Goal: Task Accomplishment & Management: Manage account settings

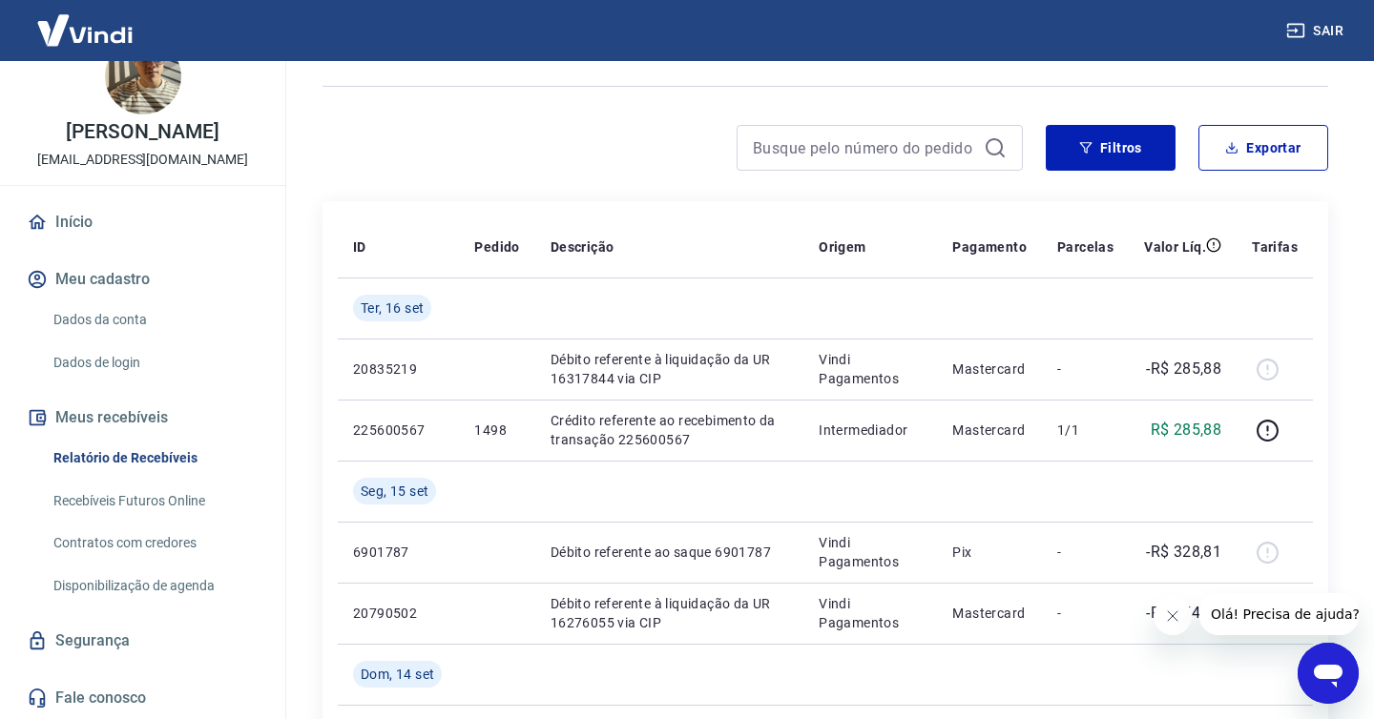
scroll to position [114, 0]
click at [176, 504] on link "Recebíveis Futuros Online" at bounding box center [154, 501] width 217 height 39
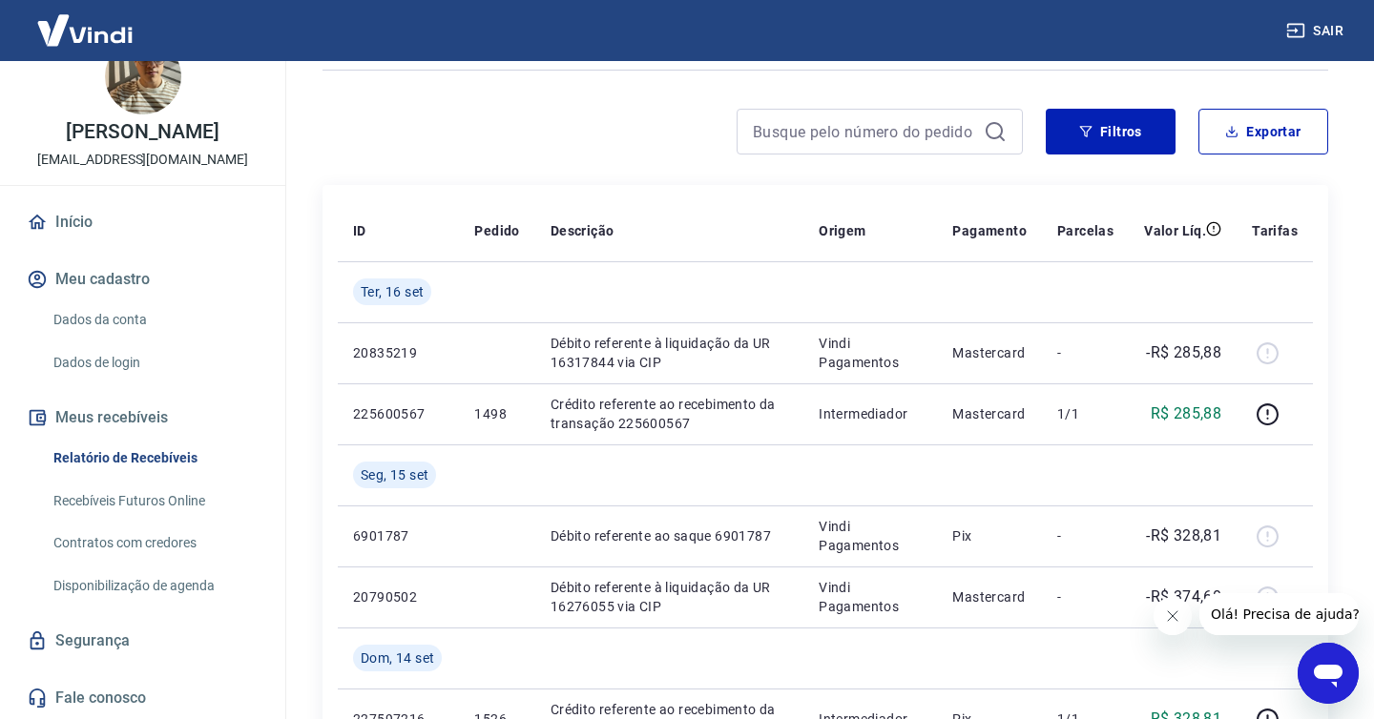
scroll to position [136, 0]
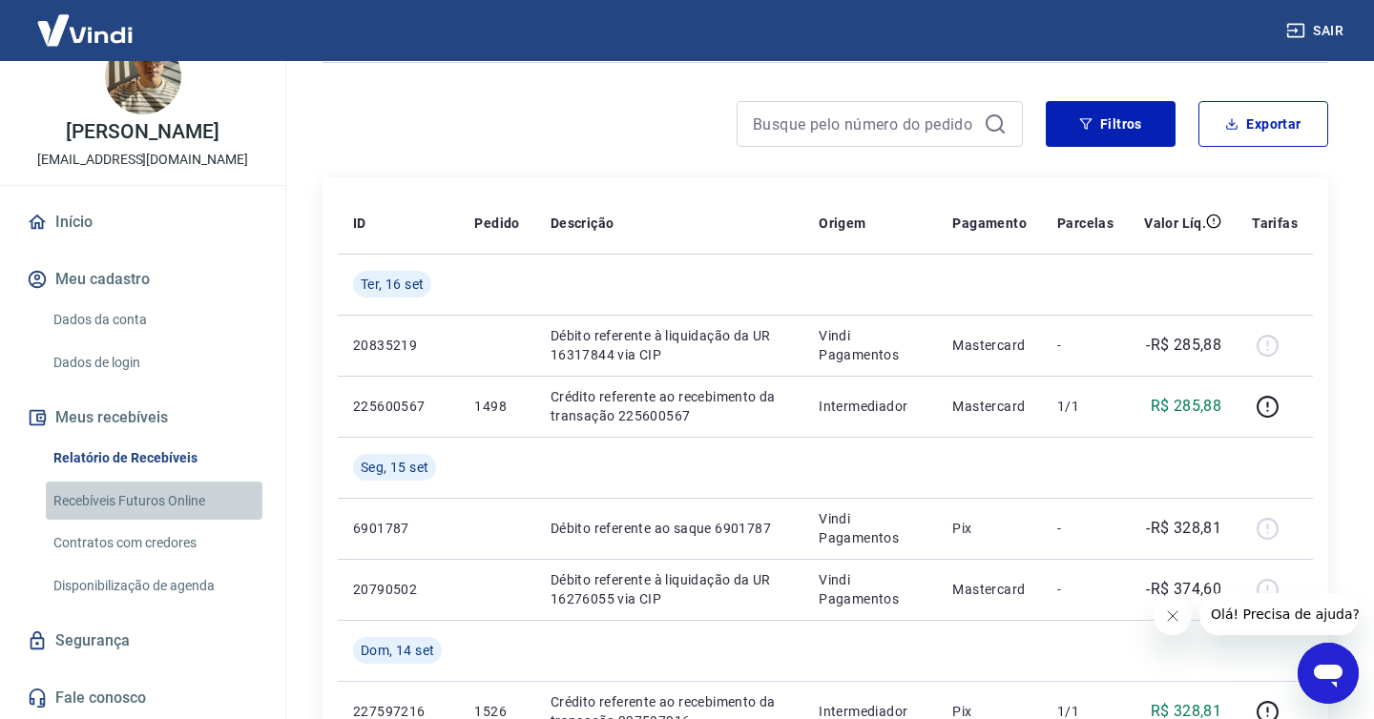
click at [171, 506] on link "Recebíveis Futuros Online" at bounding box center [154, 501] width 217 height 39
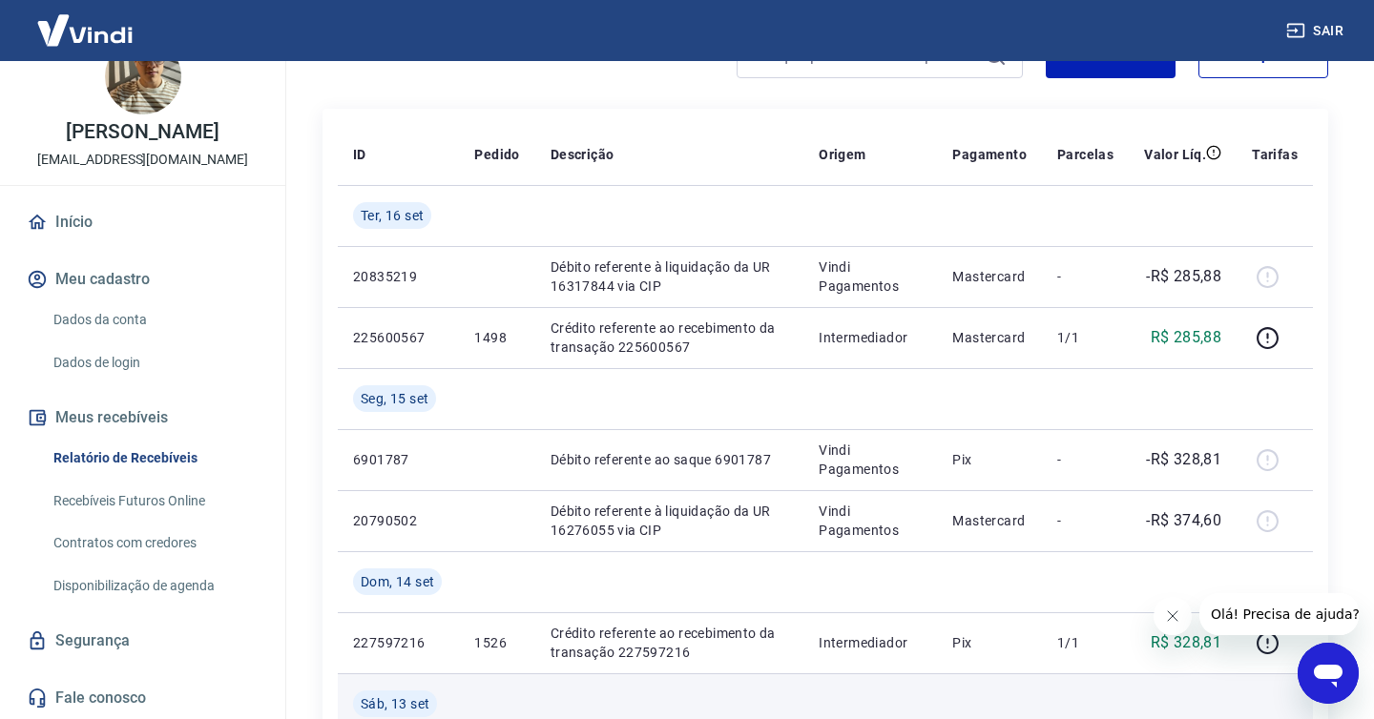
scroll to position [0, 0]
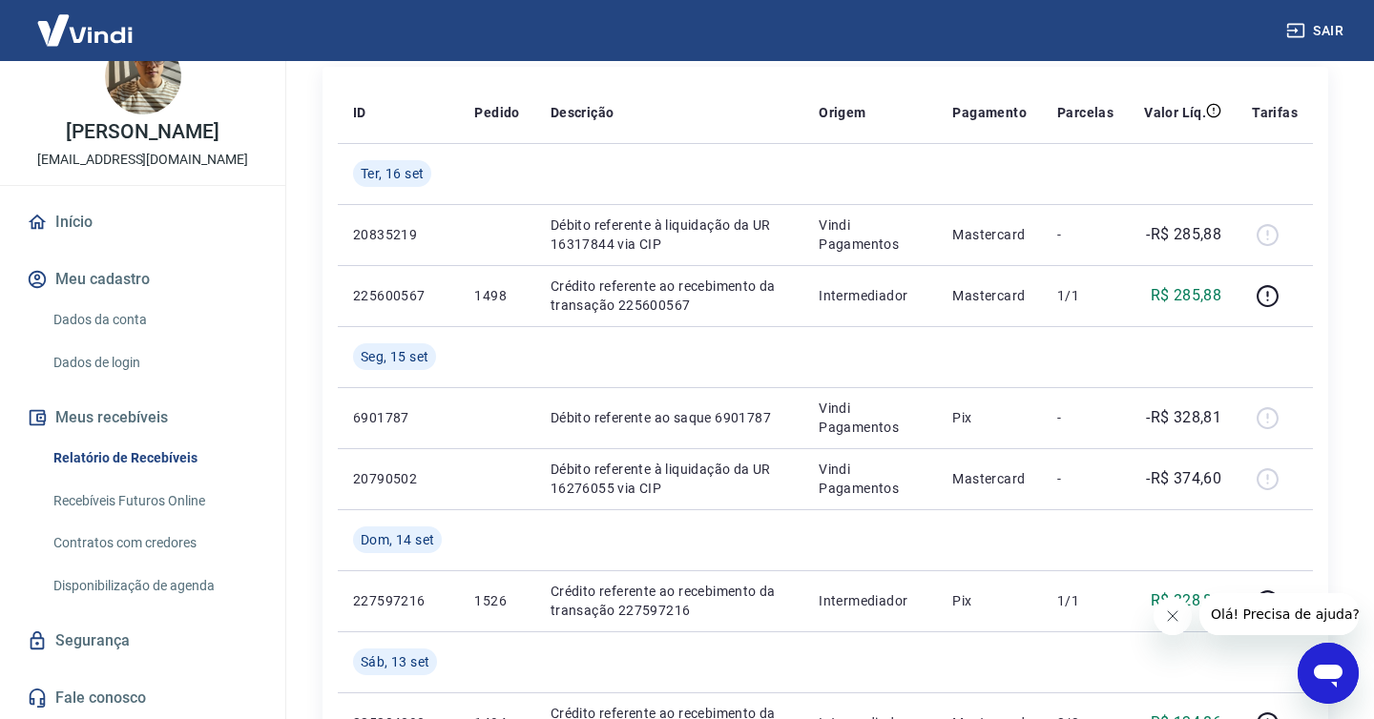
scroll to position [248, 0]
click at [186, 502] on link "Recebíveis Futuros Online" at bounding box center [154, 501] width 217 height 39
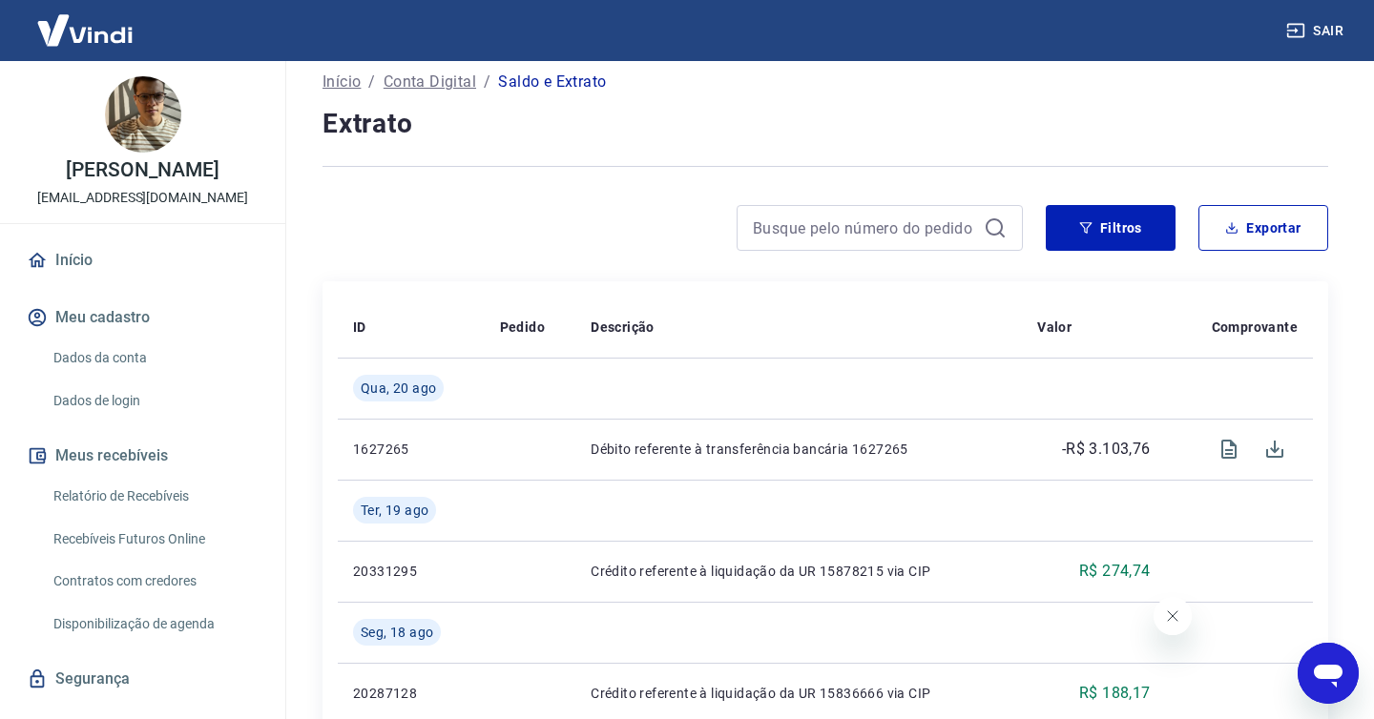
scroll to position [124, 0]
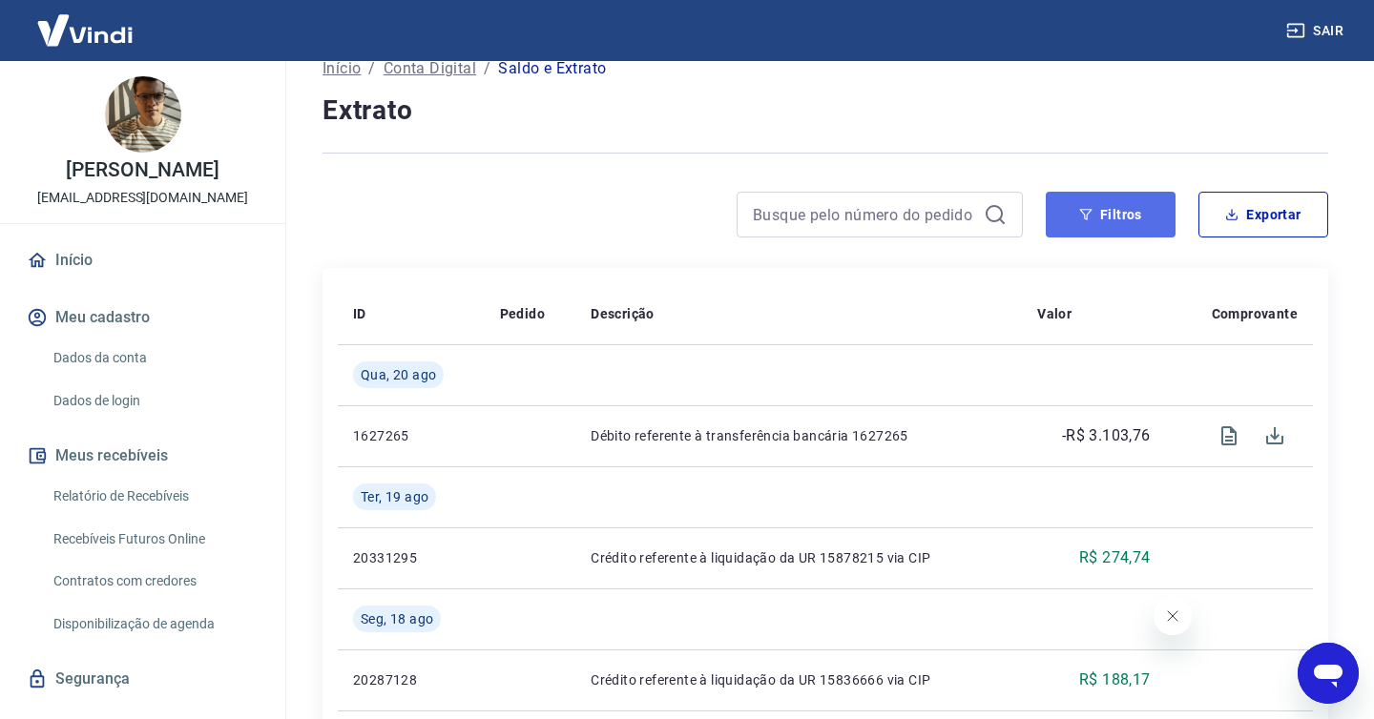
click at [1105, 215] on button "Filtros" at bounding box center [1110, 215] width 130 height 46
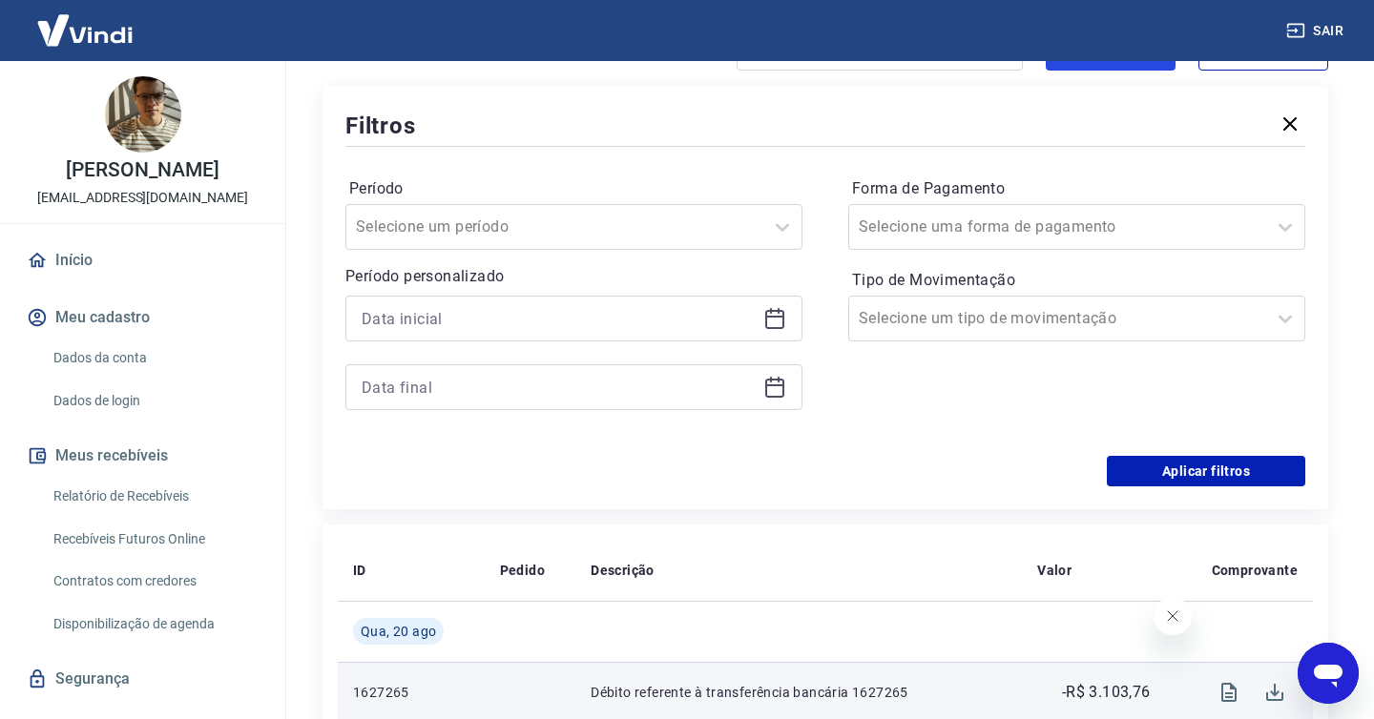
scroll to position [286, 0]
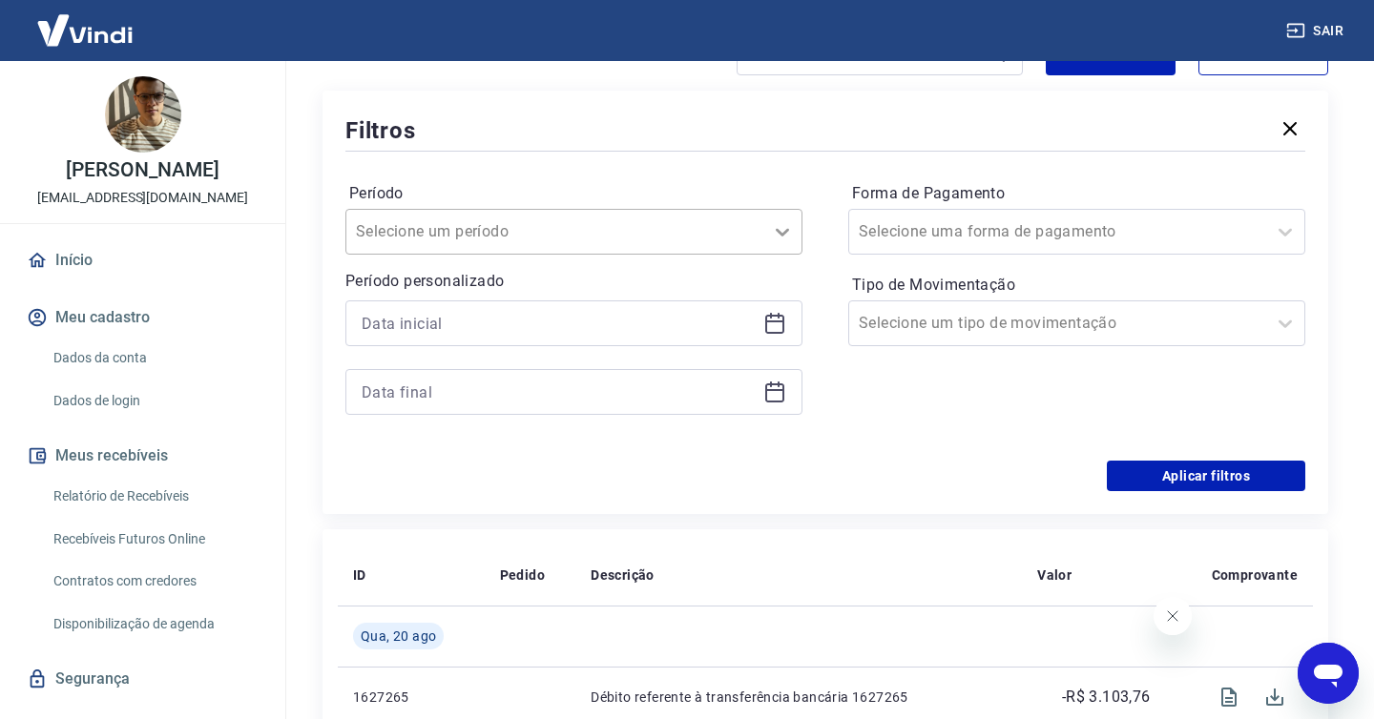
click at [780, 238] on icon at bounding box center [782, 231] width 23 height 23
click at [781, 238] on icon at bounding box center [782, 231] width 23 height 23
click at [771, 332] on icon at bounding box center [774, 324] width 19 height 19
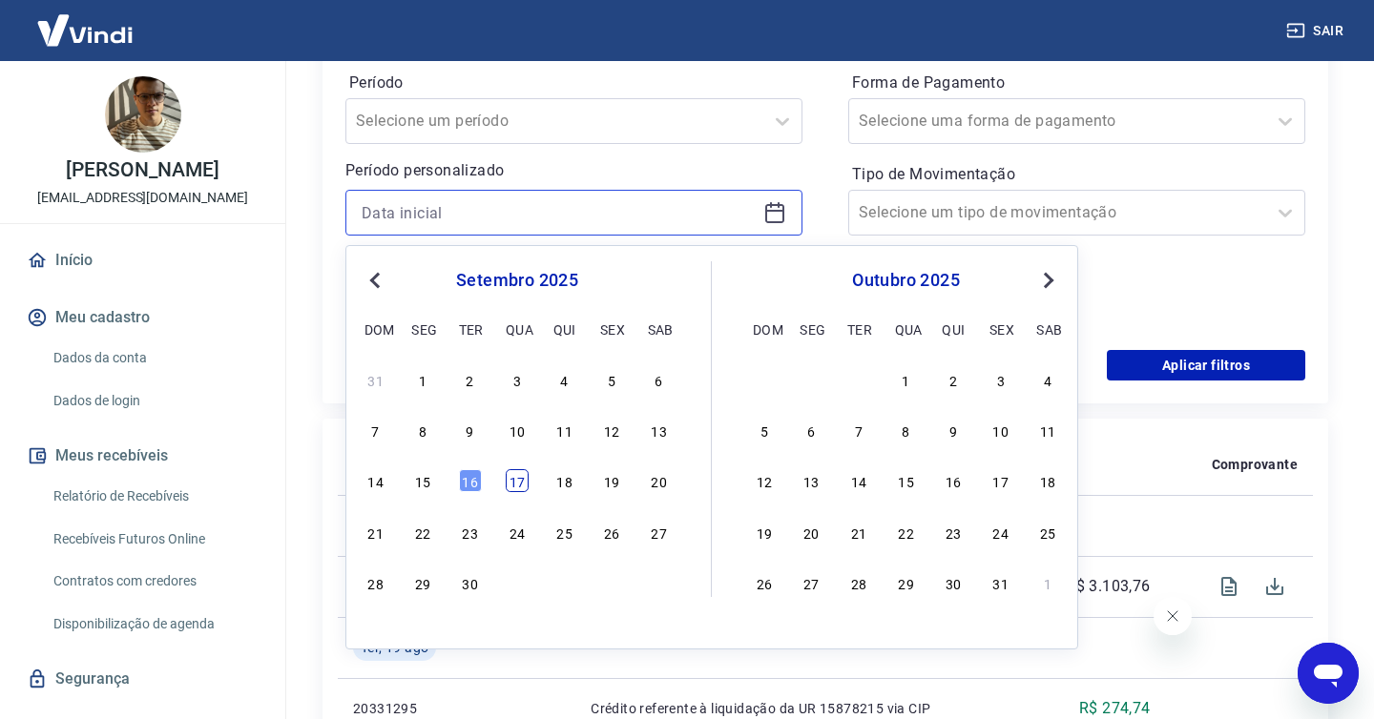
scroll to position [399, 0]
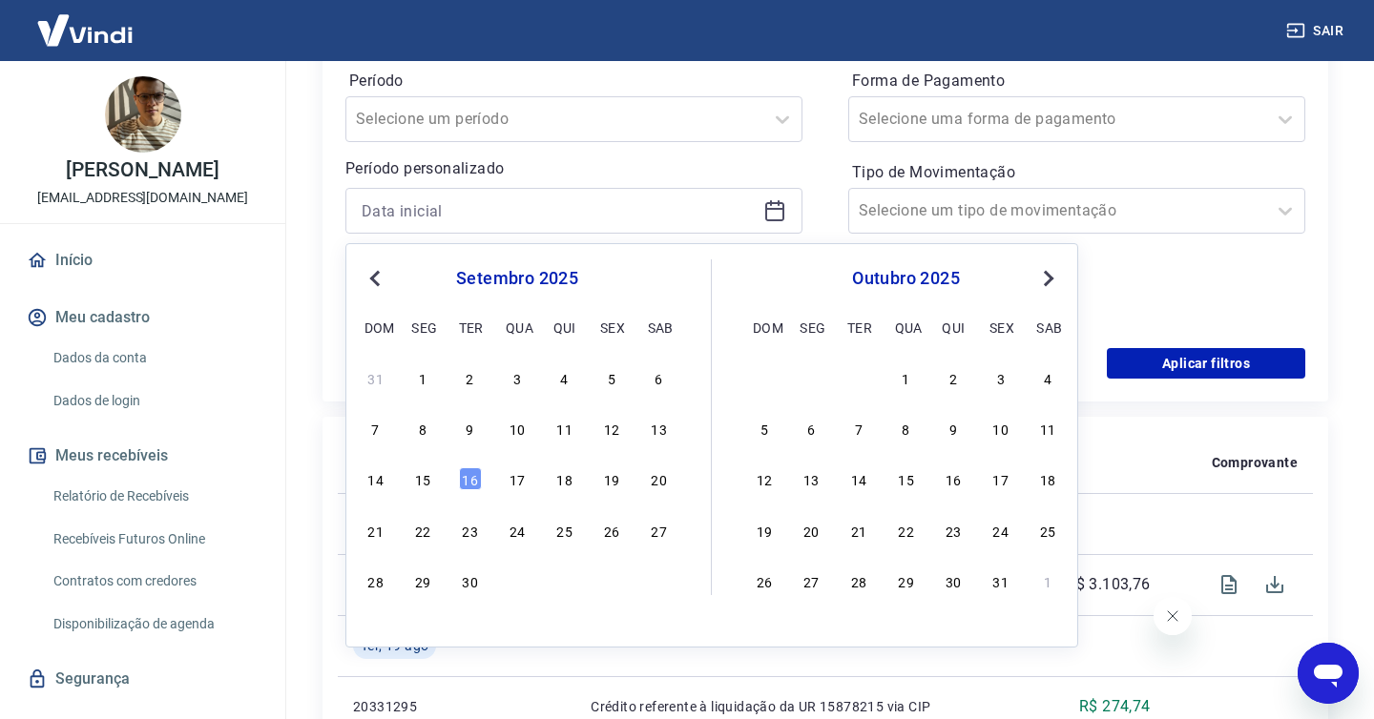
click at [383, 282] on button "Previous Month" at bounding box center [374, 278] width 23 height 23
click at [658, 481] on div "16" at bounding box center [659, 478] width 23 height 23
type input "16/08/2025"
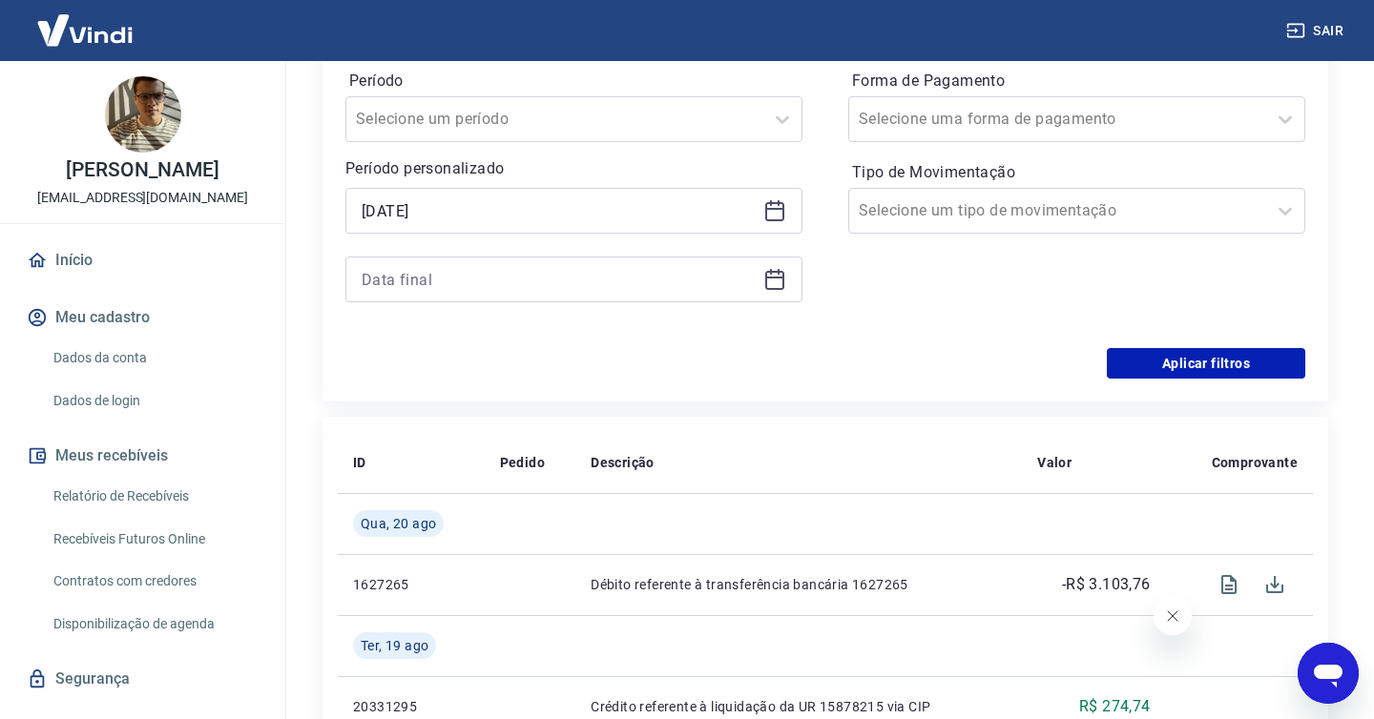
click at [773, 282] on icon at bounding box center [774, 279] width 23 height 23
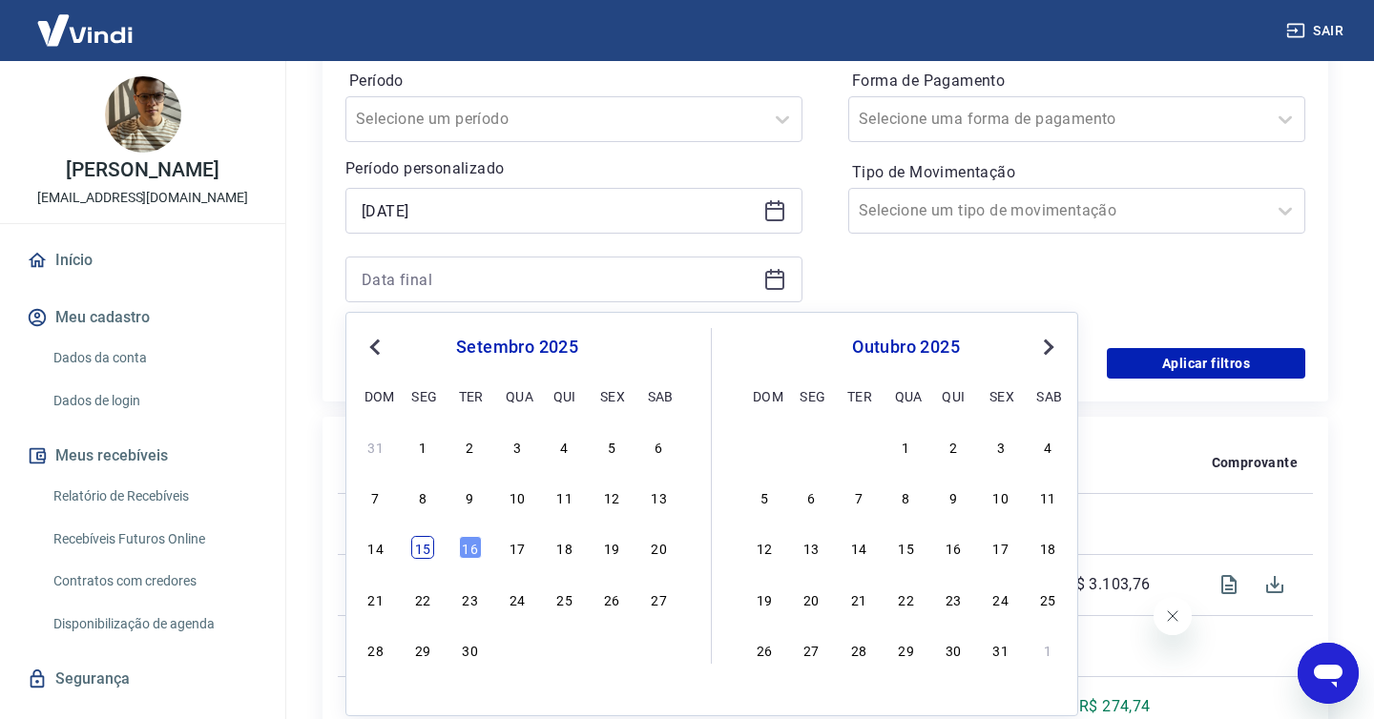
click at [424, 549] on div "15" at bounding box center [422, 547] width 23 height 23
type input "15/09/2025"
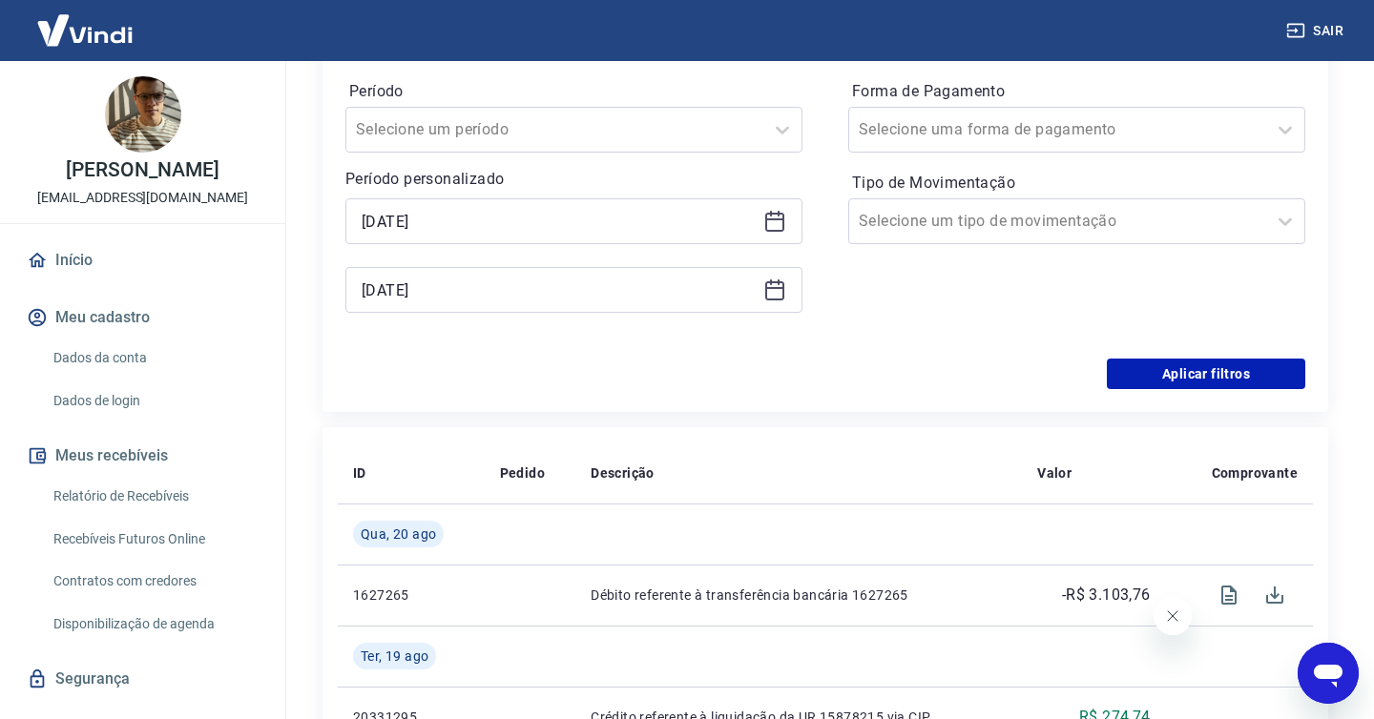
scroll to position [336, 0]
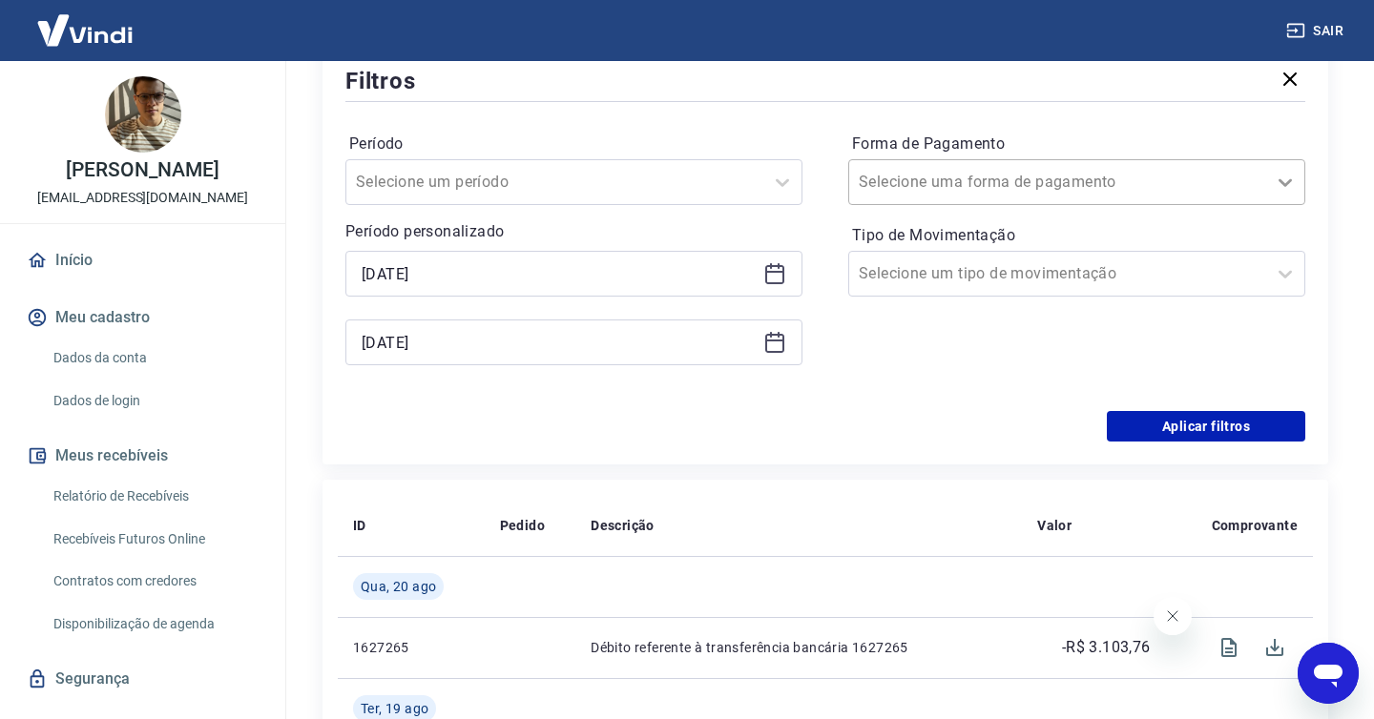
click at [1293, 190] on icon at bounding box center [1284, 182] width 23 height 23
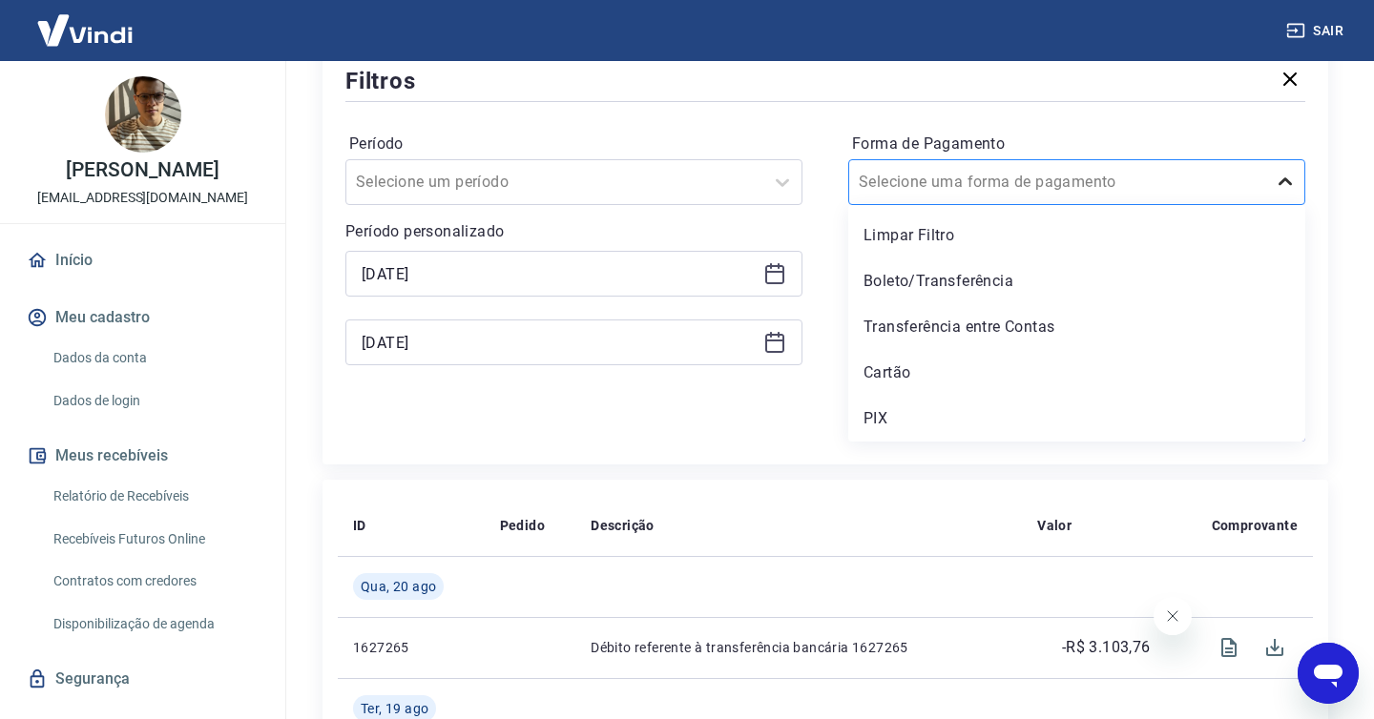
click at [1300, 176] on div at bounding box center [1285, 182] width 38 height 38
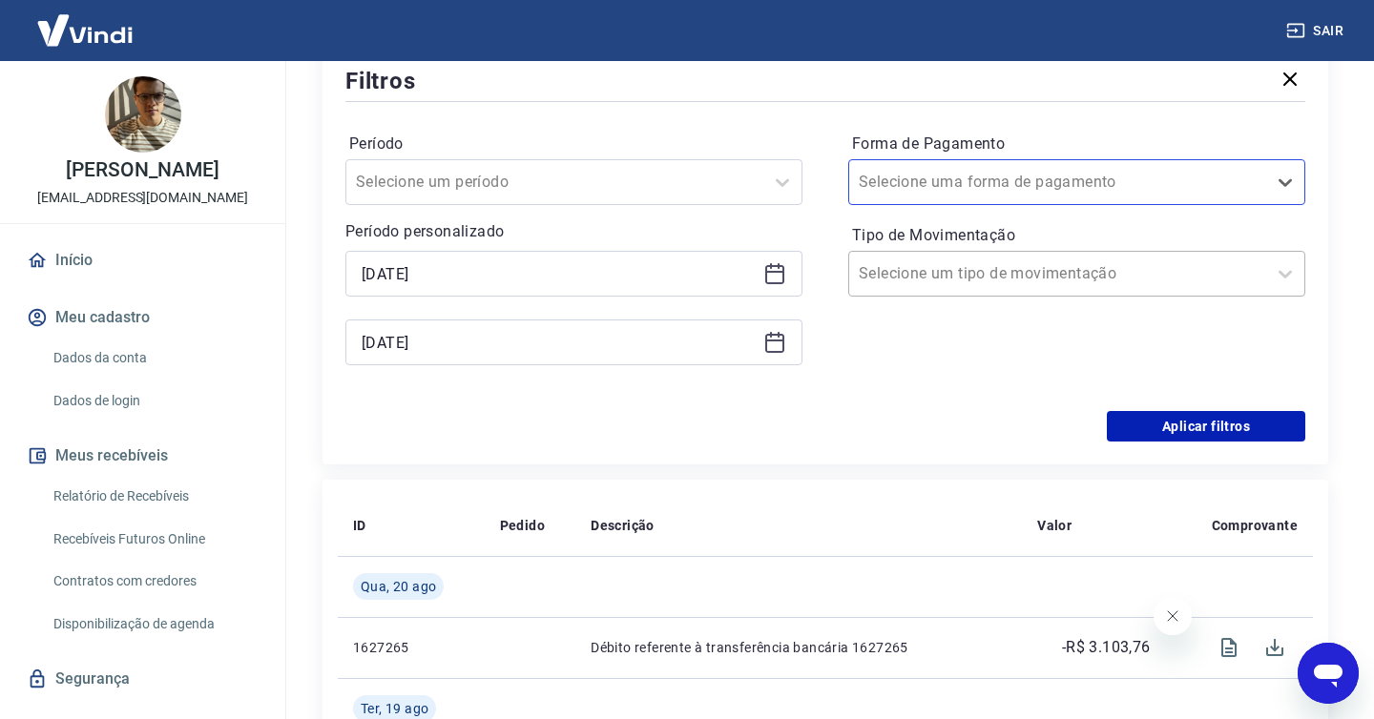
click at [1252, 270] on div at bounding box center [1058, 273] width 398 height 27
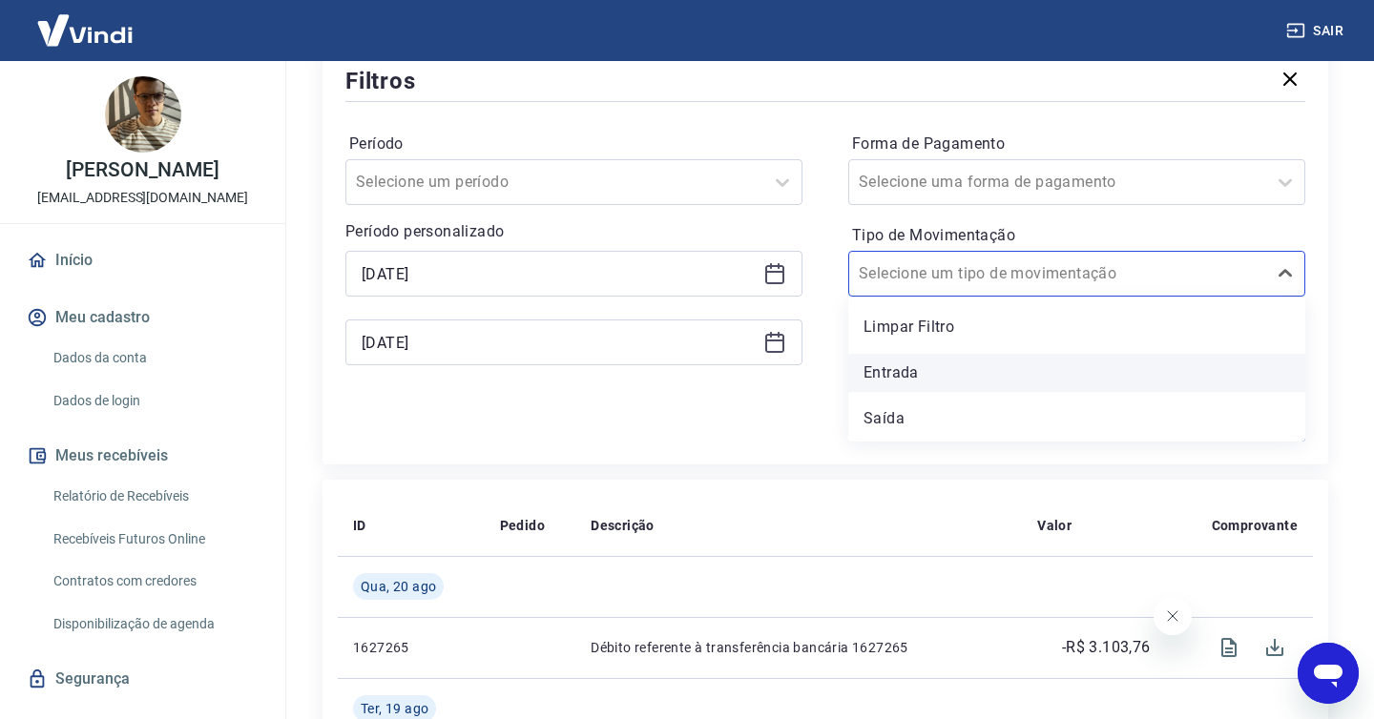
click at [1028, 383] on div "Entrada" at bounding box center [1076, 373] width 457 height 38
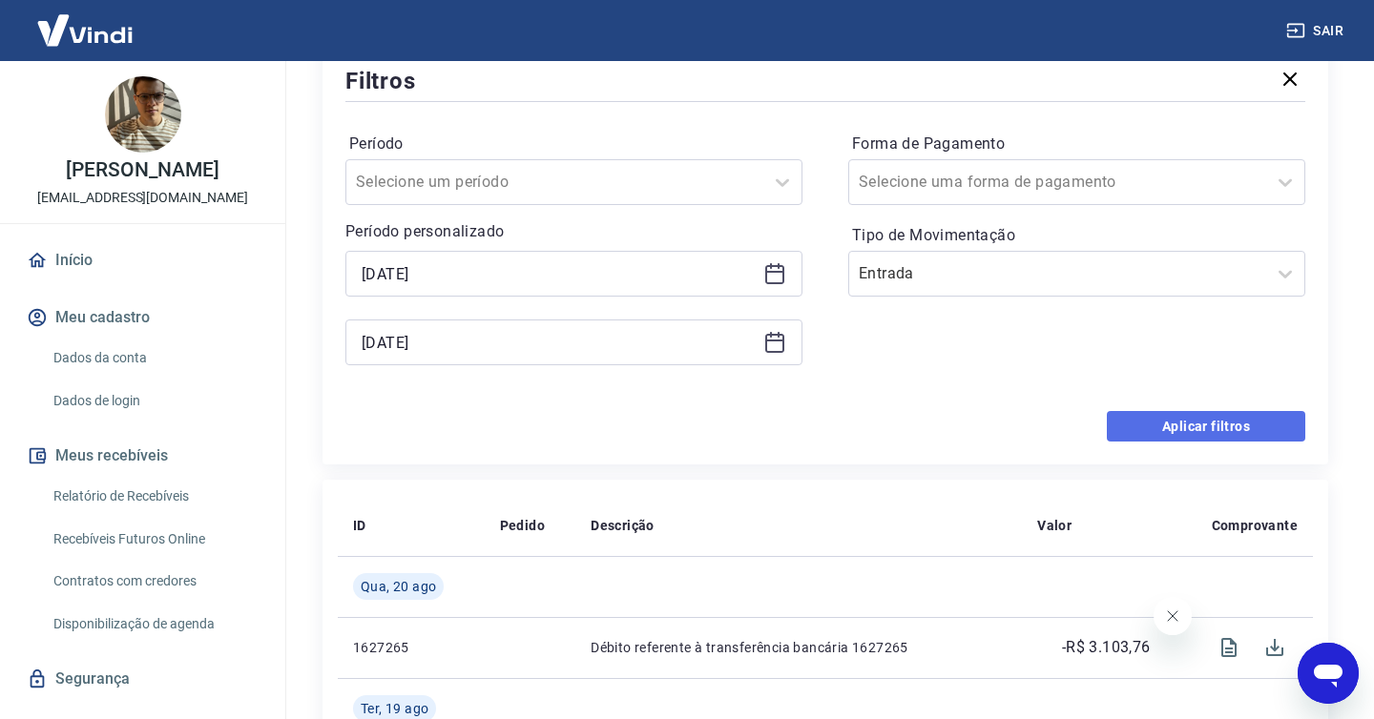
click at [1175, 427] on button "Aplicar filtros" at bounding box center [1206, 426] width 198 height 31
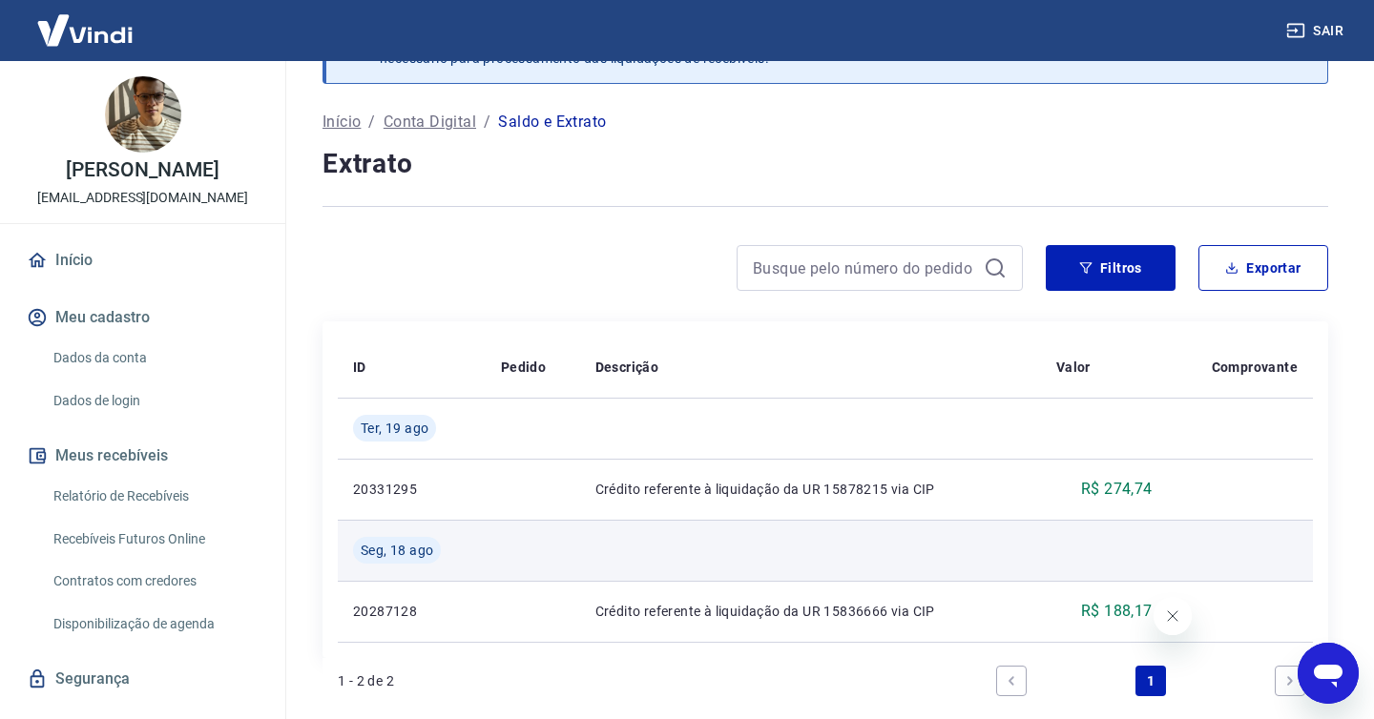
scroll to position [72, 0]
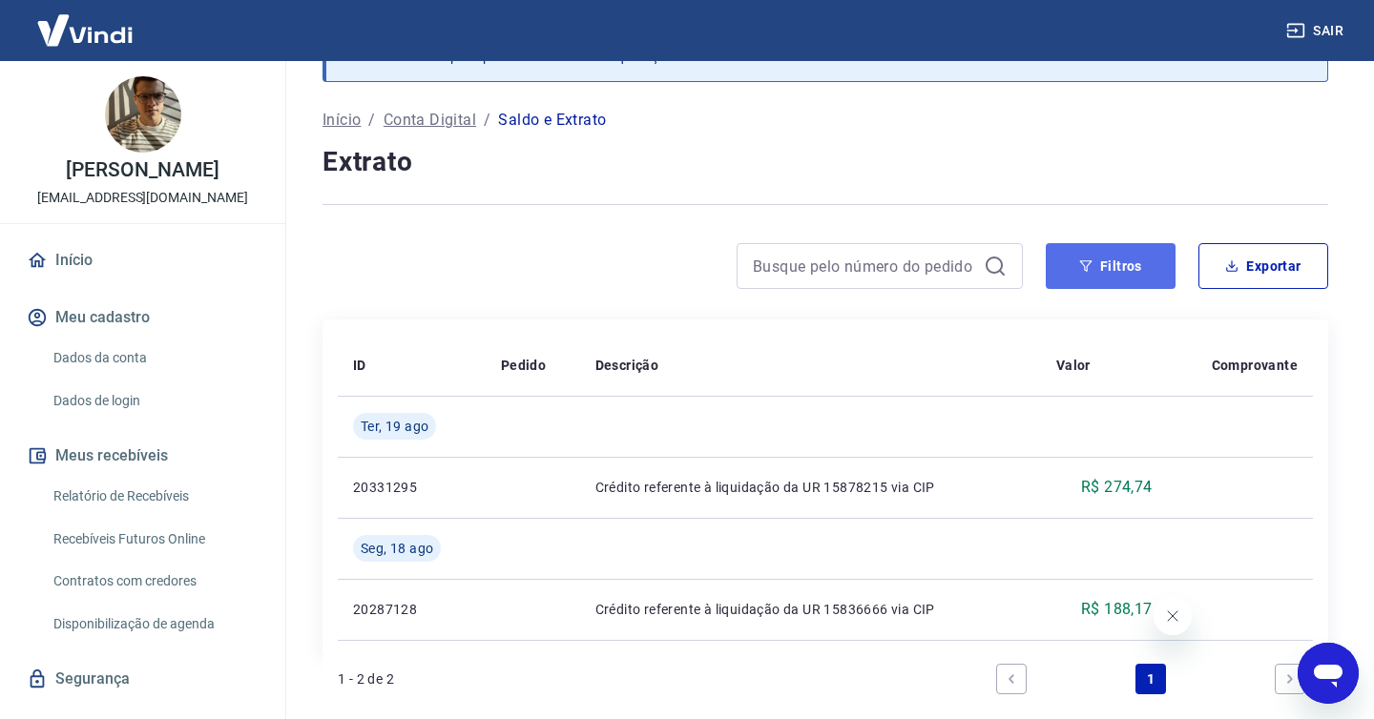
click at [1134, 278] on button "Filtros" at bounding box center [1110, 266] width 130 height 46
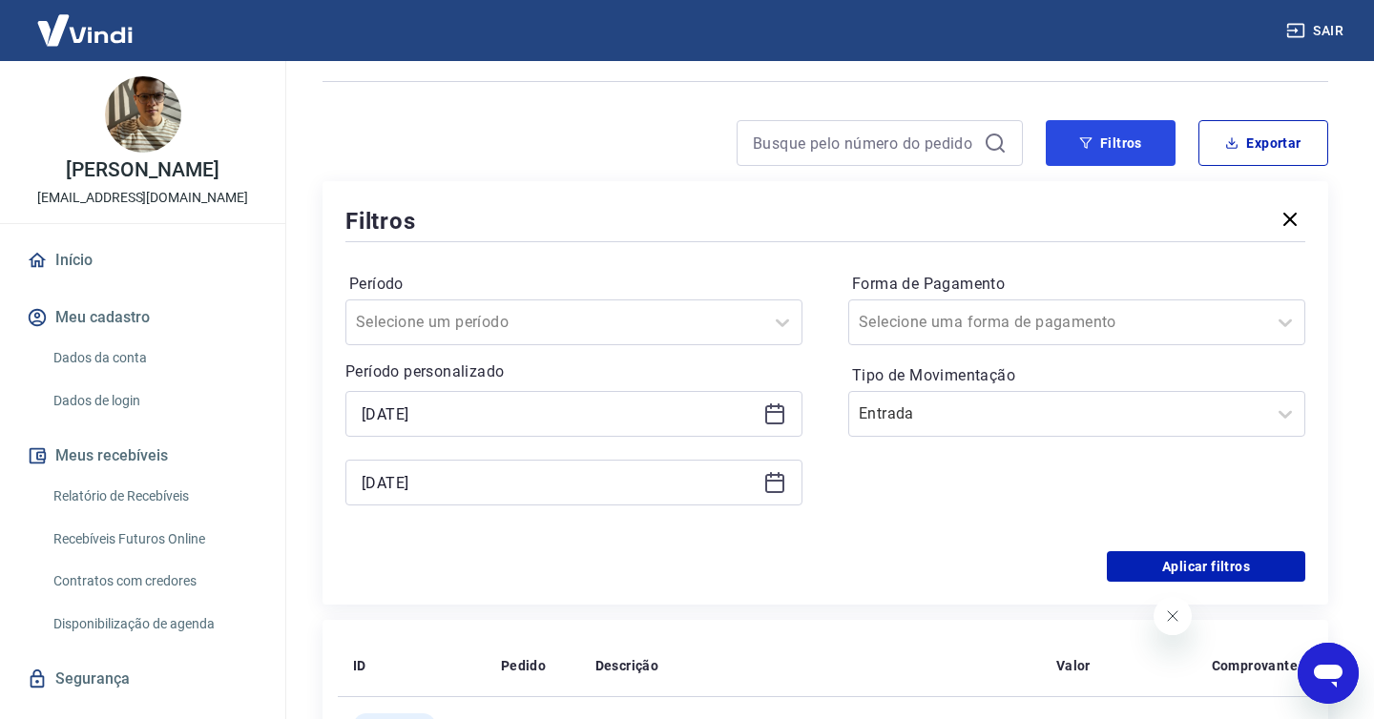
scroll to position [205, 0]
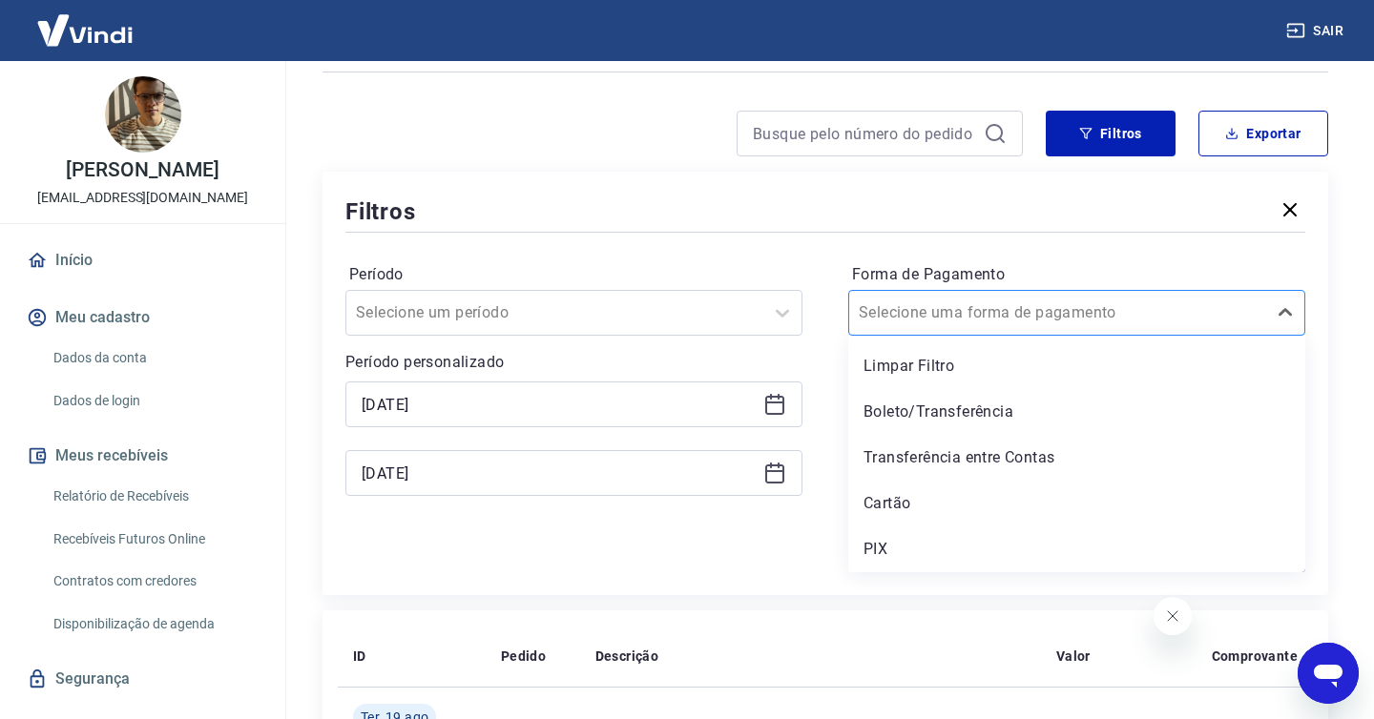
click at [1211, 314] on div at bounding box center [1058, 313] width 398 height 27
click at [883, 549] on div "PIX" at bounding box center [1076, 549] width 457 height 38
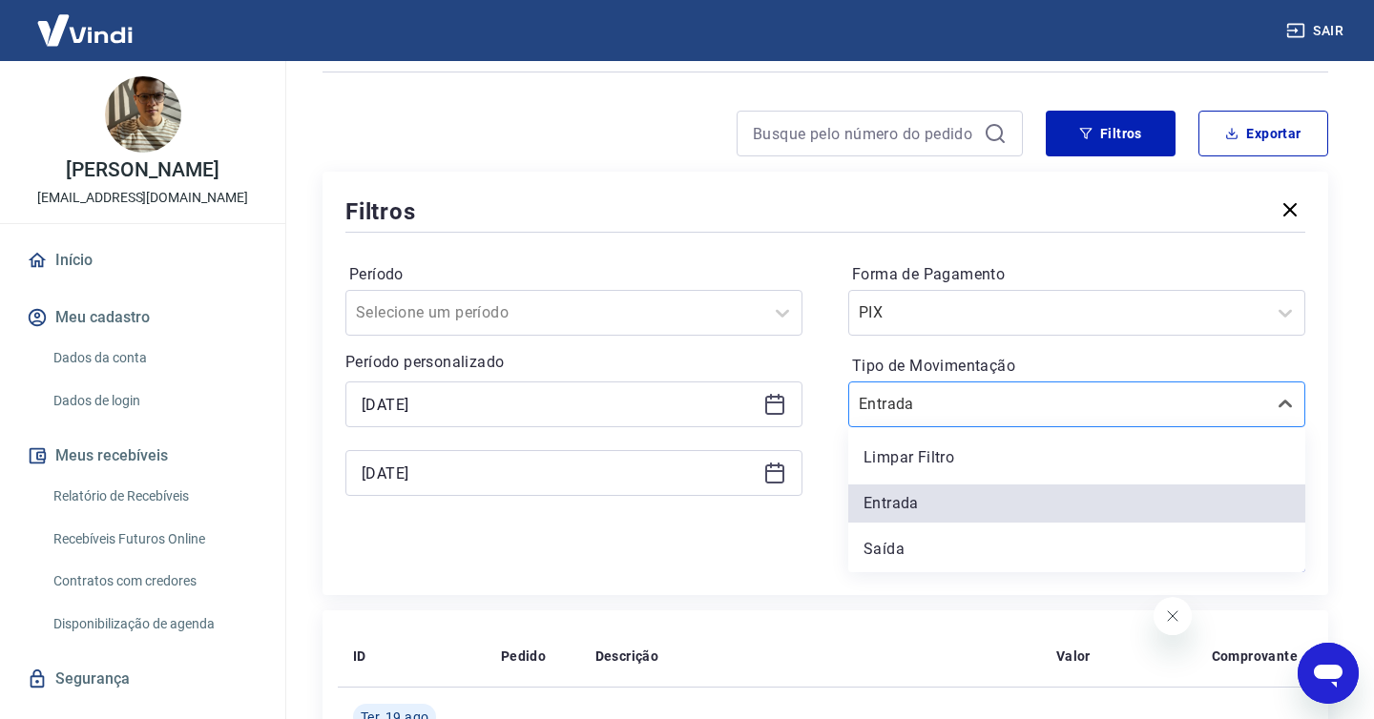
click at [1059, 412] on div at bounding box center [1058, 404] width 398 height 27
click at [937, 549] on div "Saída" at bounding box center [1076, 549] width 457 height 38
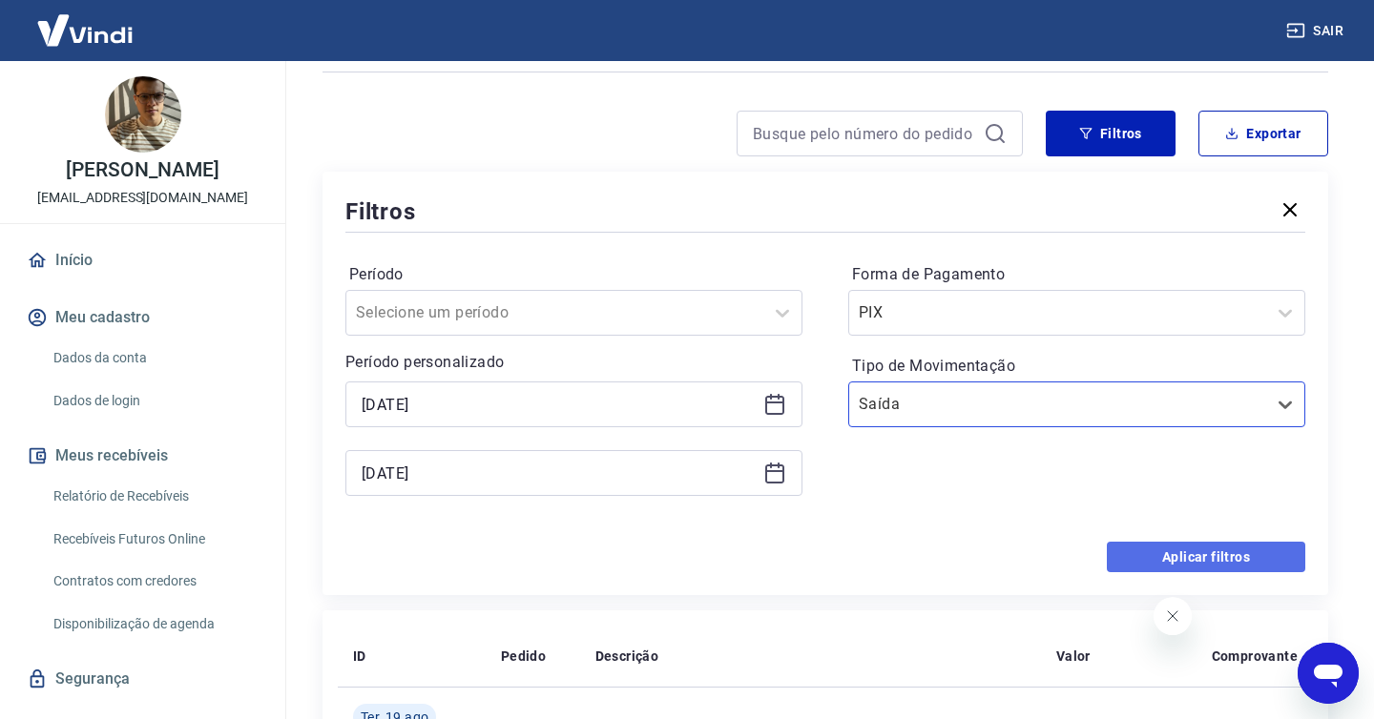
click at [1179, 564] on button "Aplicar filtros" at bounding box center [1206, 557] width 198 height 31
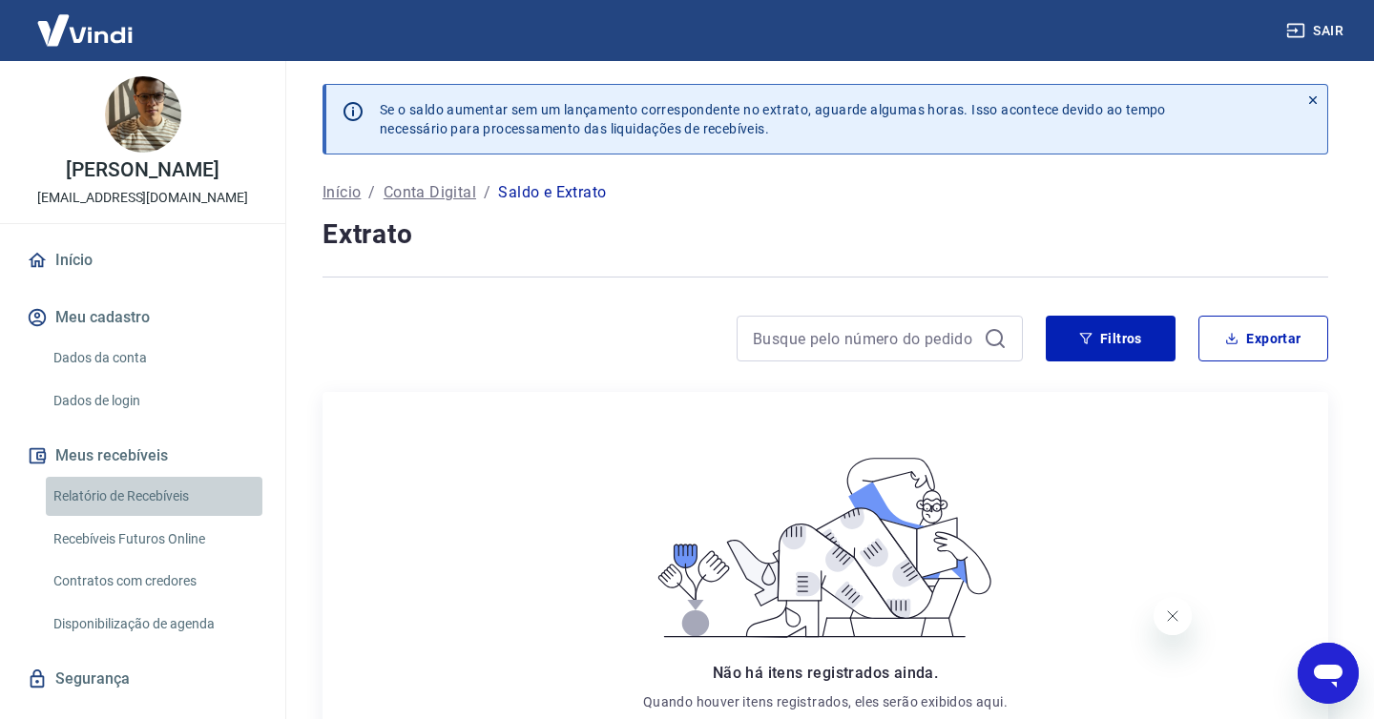
click at [175, 495] on link "Relatório de Recebíveis" at bounding box center [154, 496] width 217 height 39
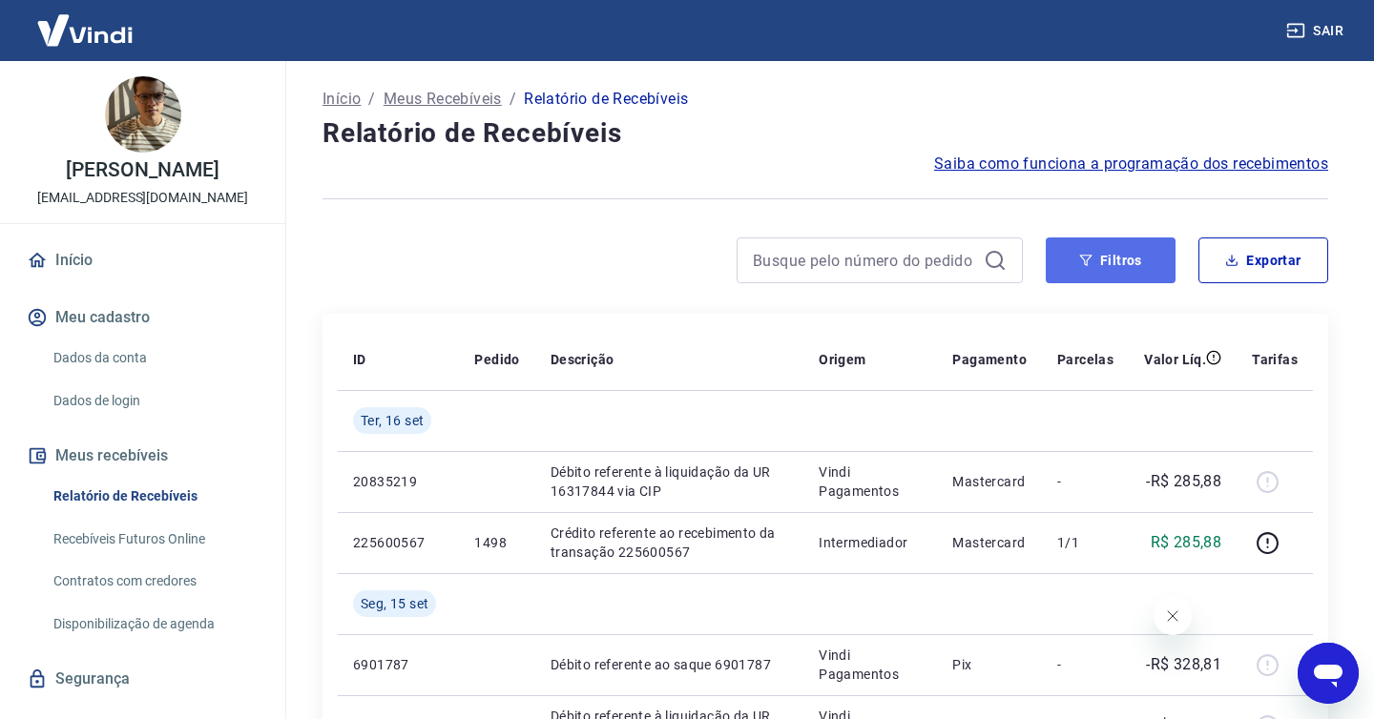
click at [1135, 260] on button "Filtros" at bounding box center [1110, 261] width 130 height 46
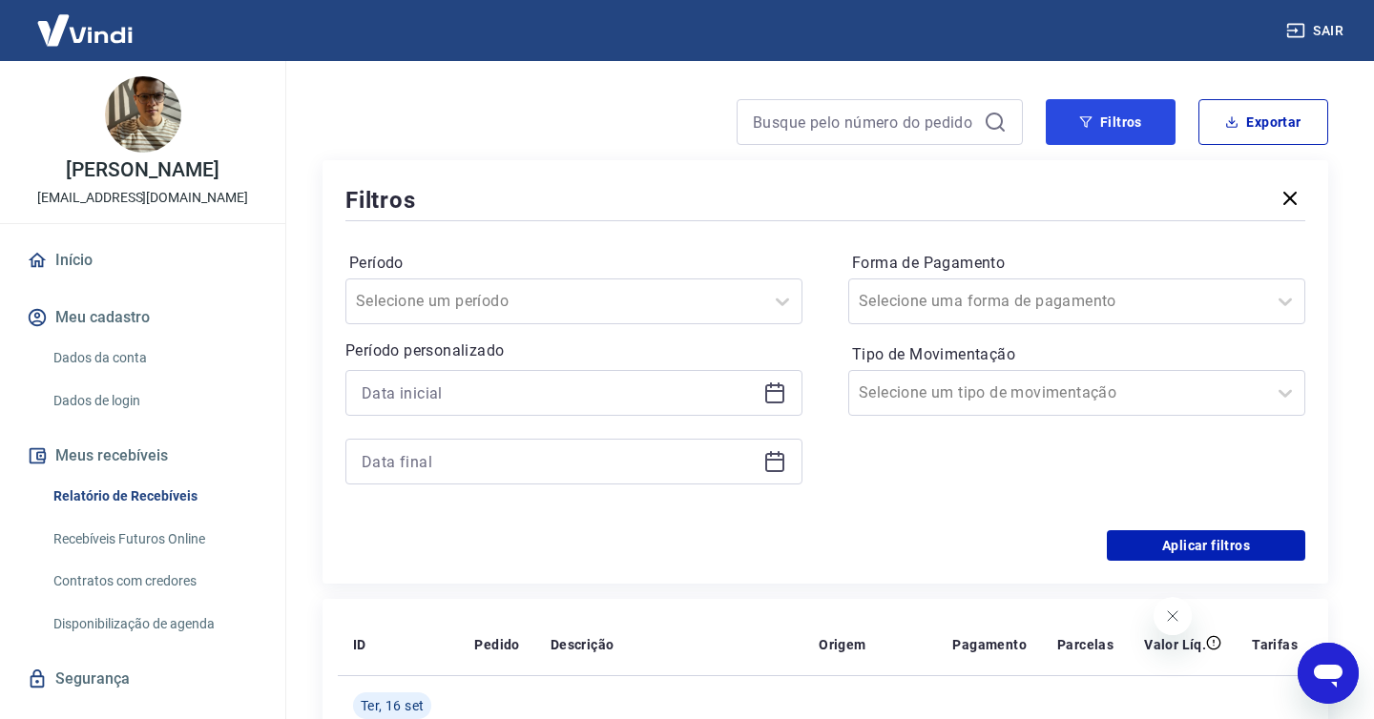
scroll to position [152, 0]
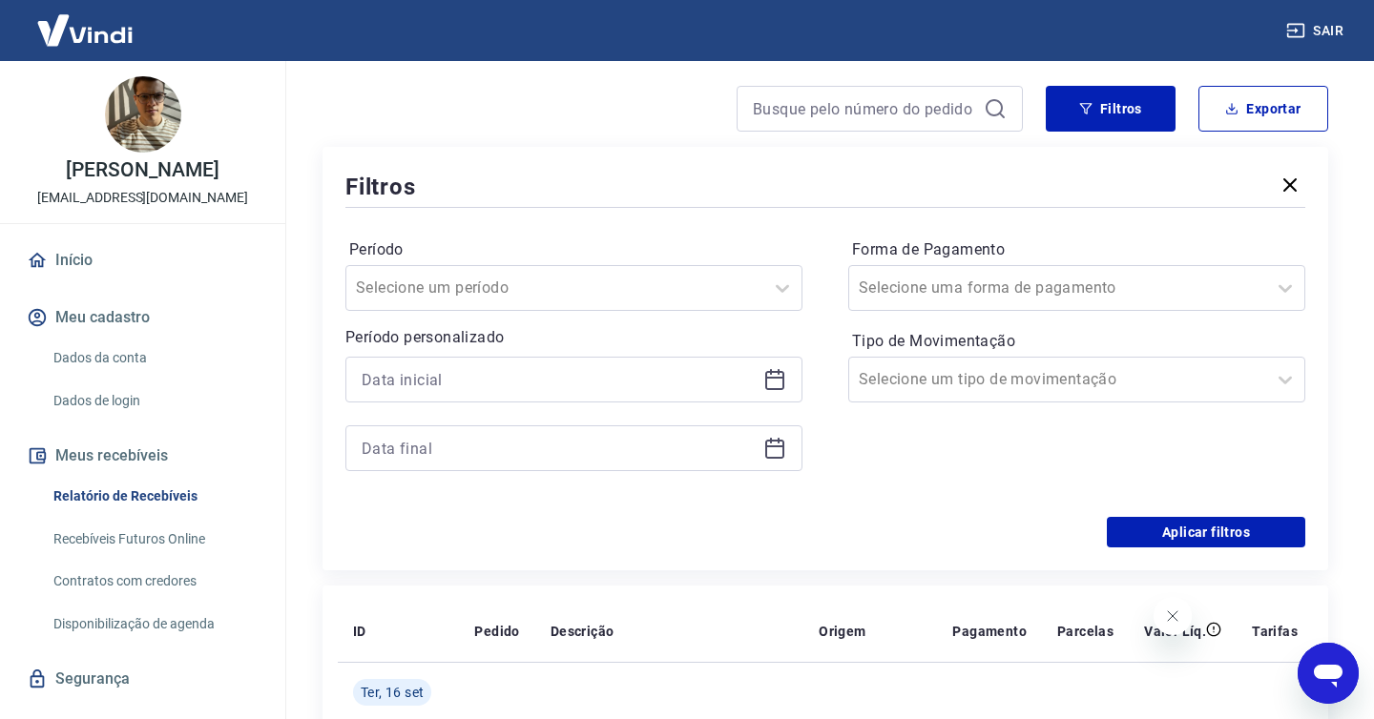
click at [778, 376] on icon at bounding box center [774, 379] width 23 height 23
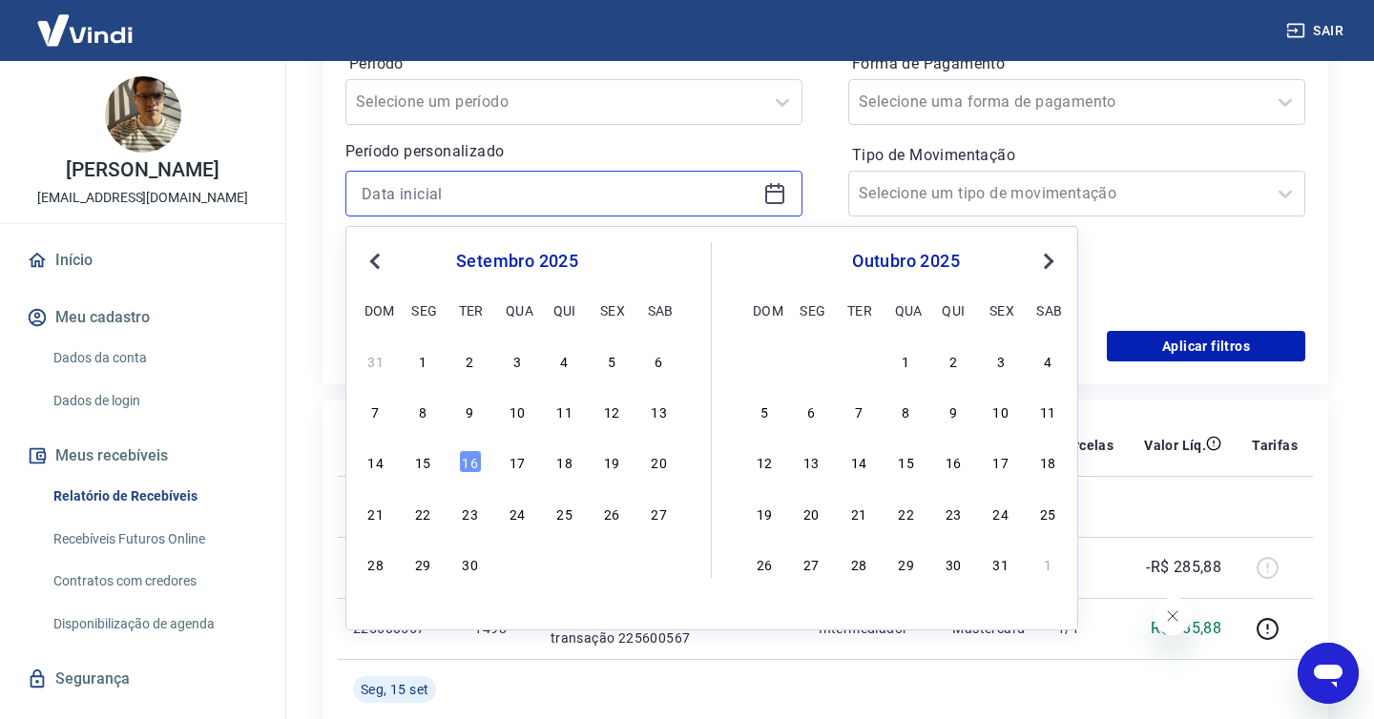
scroll to position [350, 0]
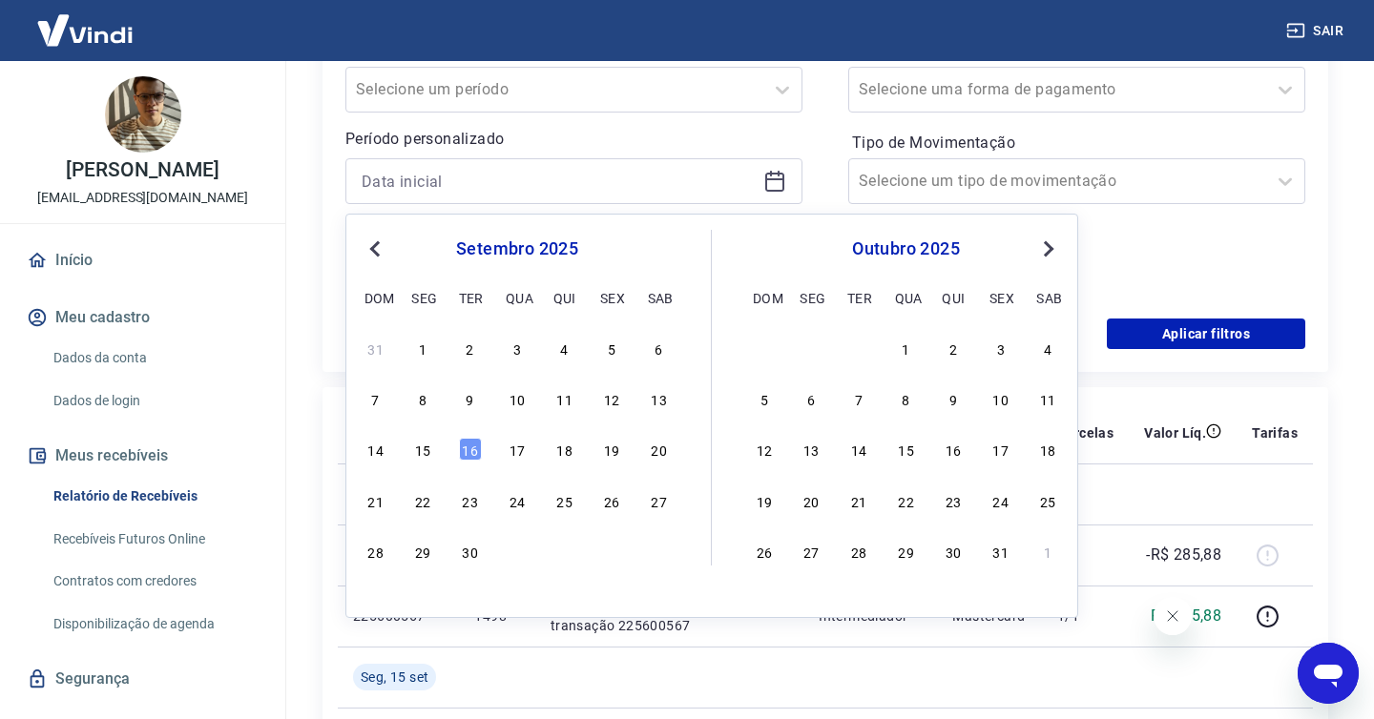
click at [377, 242] on span "Previous Month" at bounding box center [377, 249] width 0 height 22
click at [672, 451] on div "10 11 12 13 14 15 16" at bounding box center [517, 450] width 311 height 28
click at [662, 451] on div "16" at bounding box center [659, 449] width 23 height 23
type input "16/08/2025"
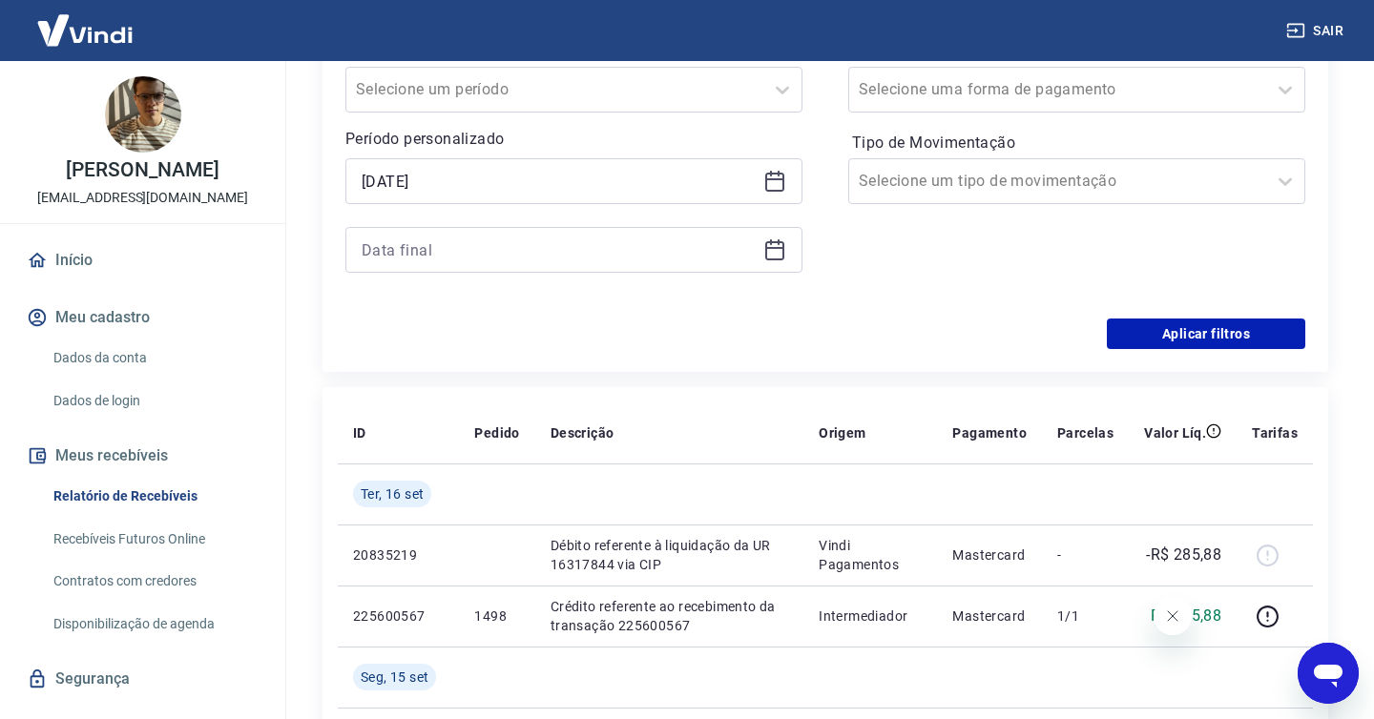
click at [769, 251] on icon at bounding box center [774, 249] width 23 height 23
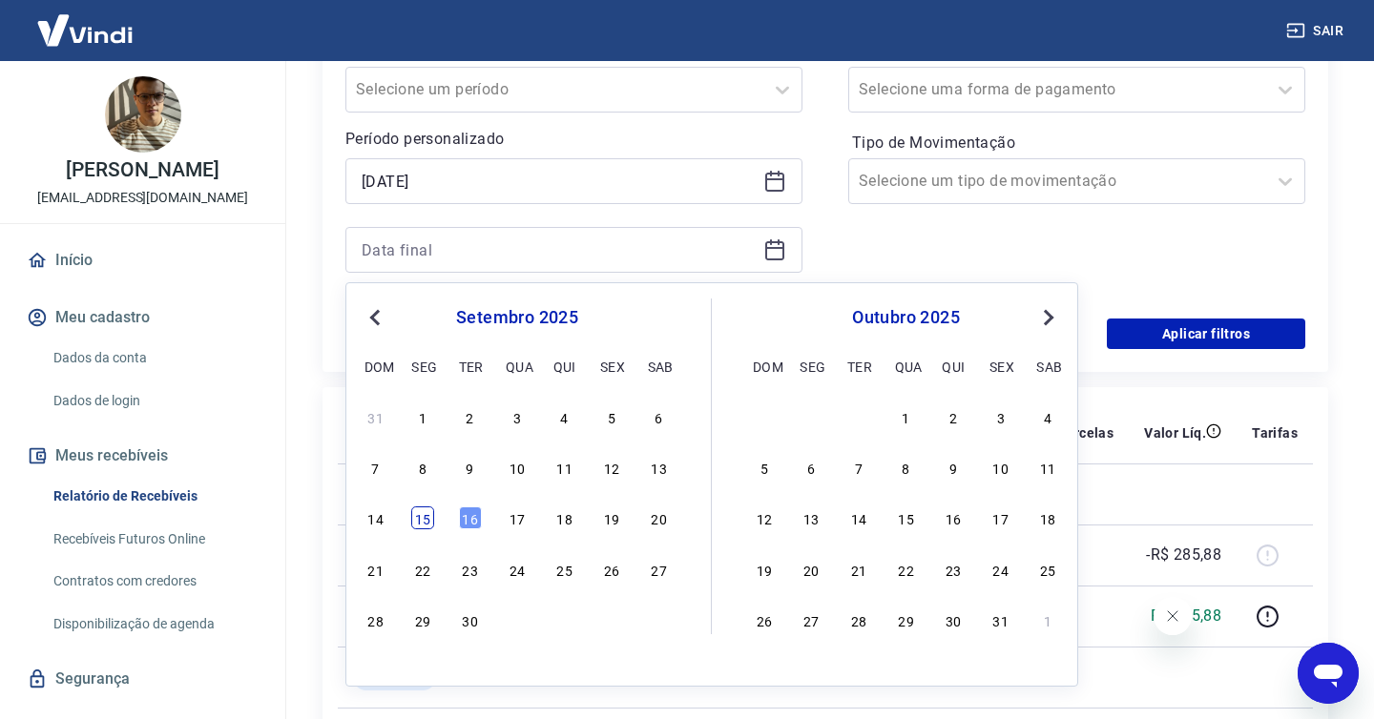
click at [429, 522] on div "15" at bounding box center [422, 518] width 23 height 23
type input "15/09/2025"
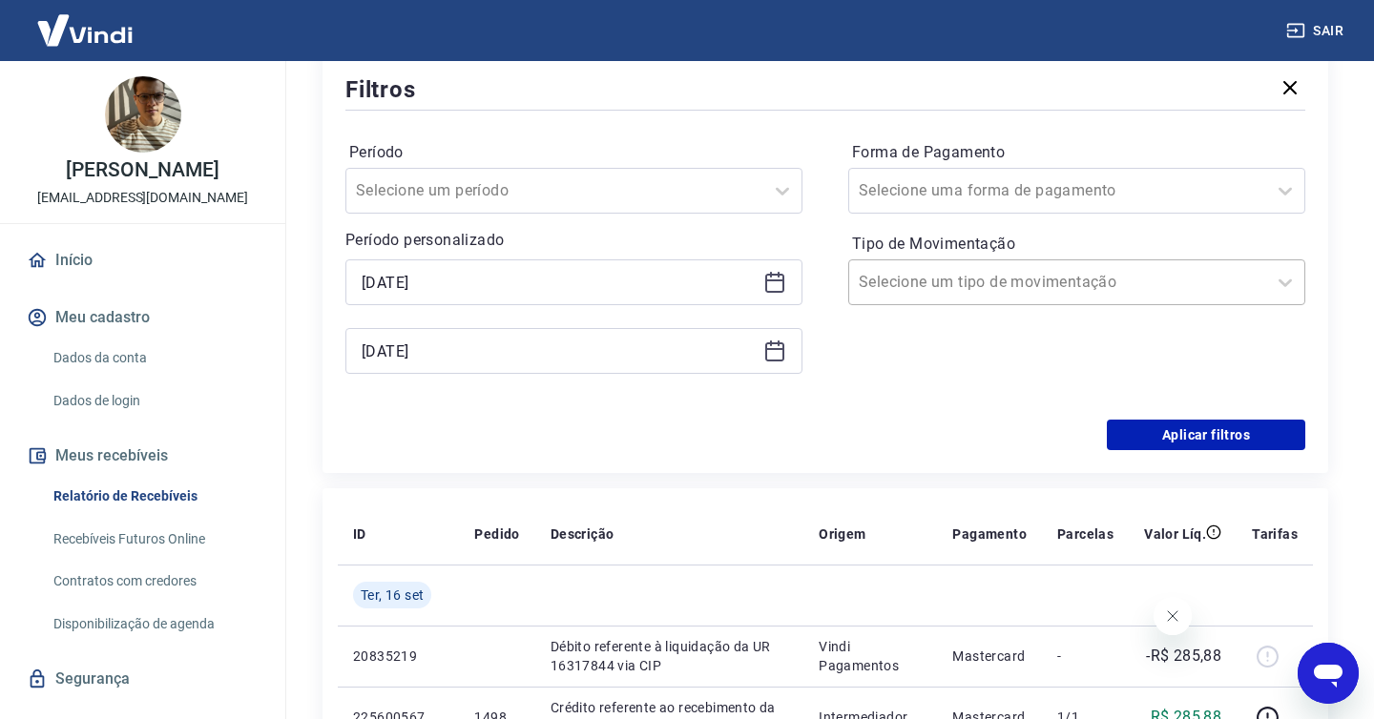
scroll to position [246, 0]
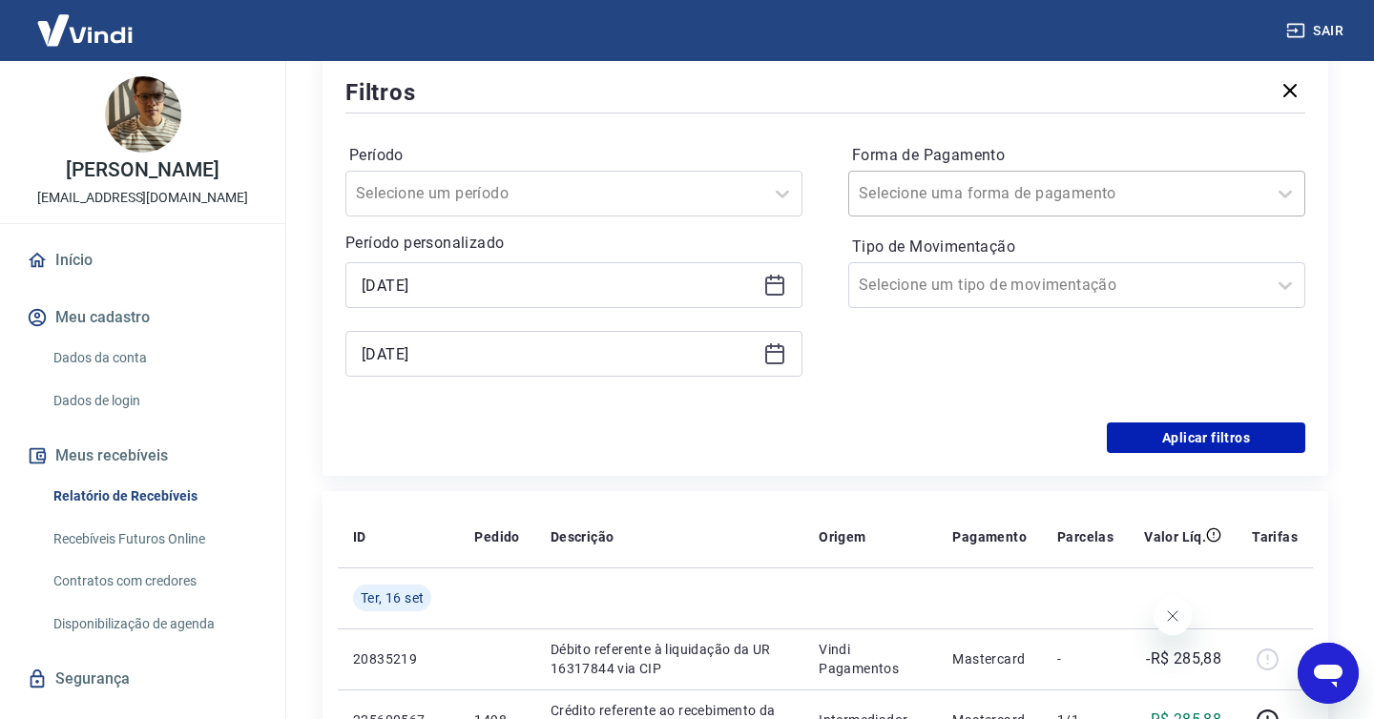
click at [1100, 195] on div at bounding box center [1058, 193] width 398 height 27
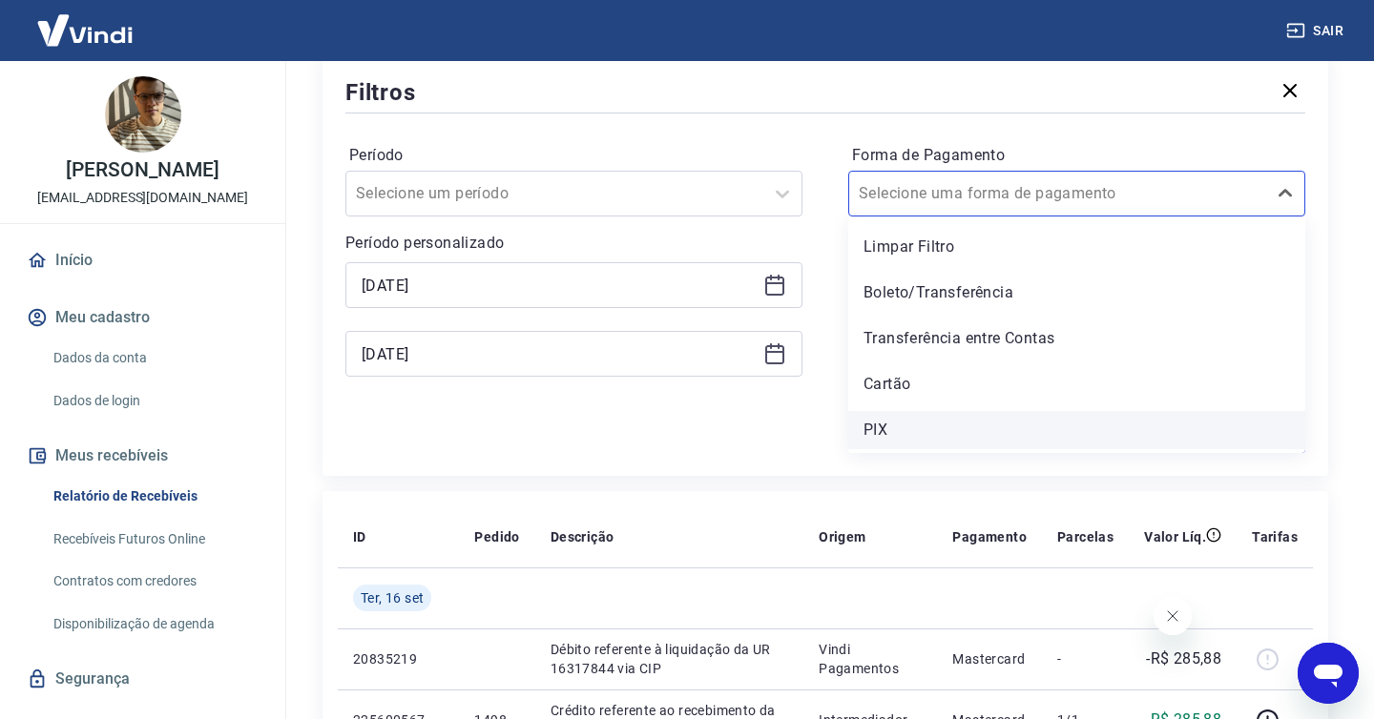
click at [903, 434] on div "PIX" at bounding box center [1076, 430] width 457 height 38
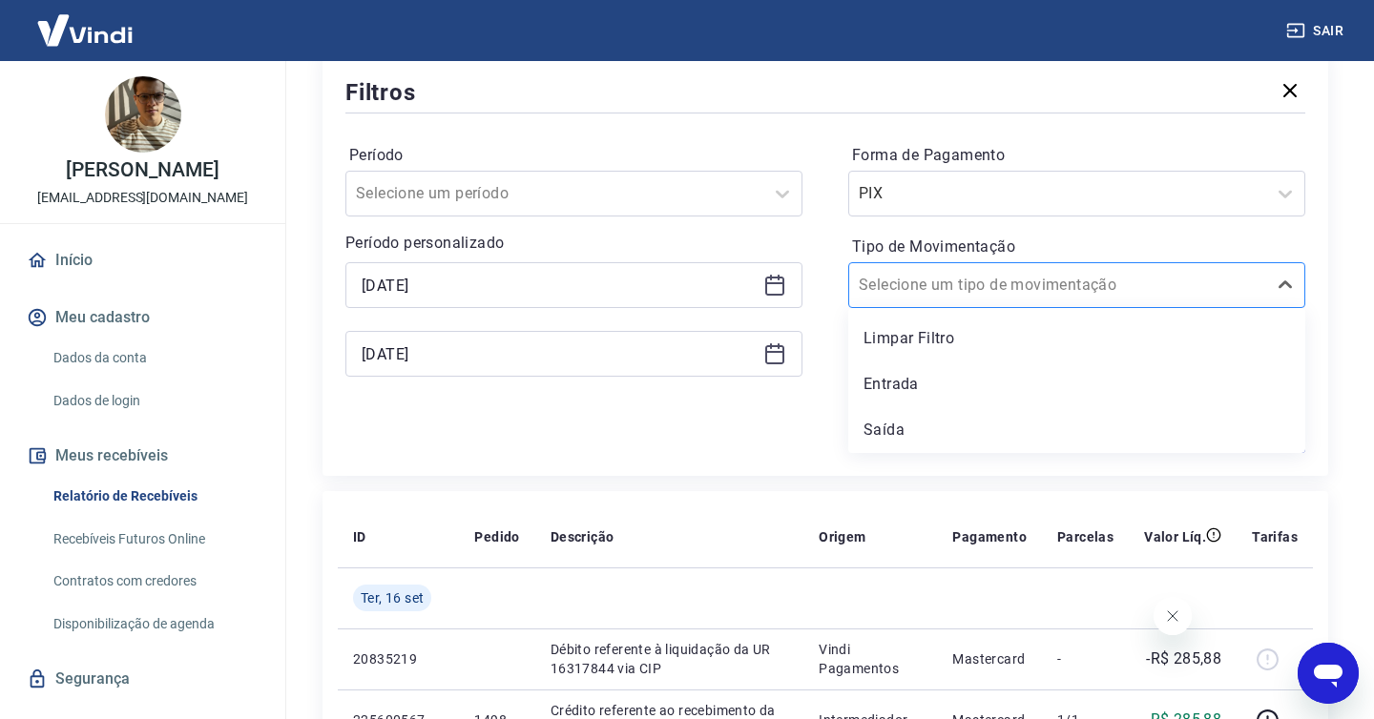
click at [980, 289] on input "Tipo de Movimentação" at bounding box center [955, 285] width 193 height 23
click at [910, 423] on div "Saída" at bounding box center [1076, 430] width 457 height 38
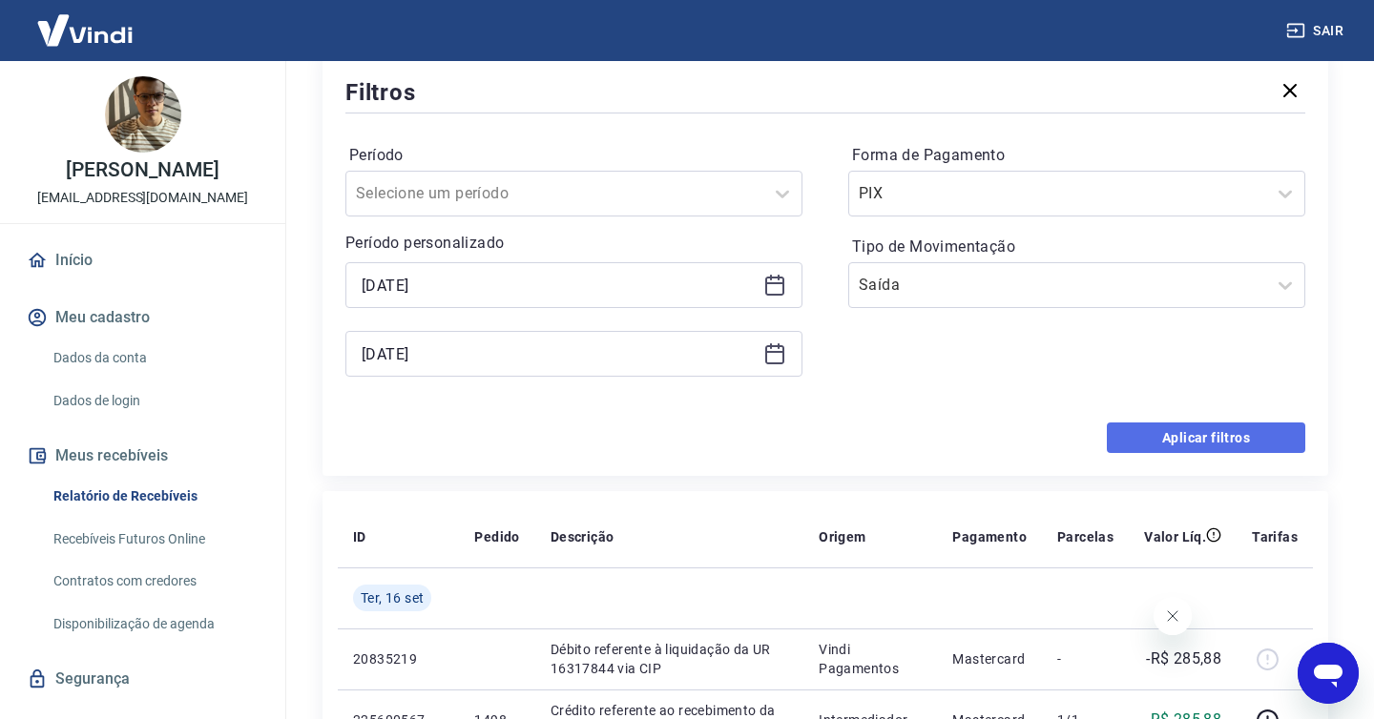
click at [1176, 441] on button "Aplicar filtros" at bounding box center [1206, 438] width 198 height 31
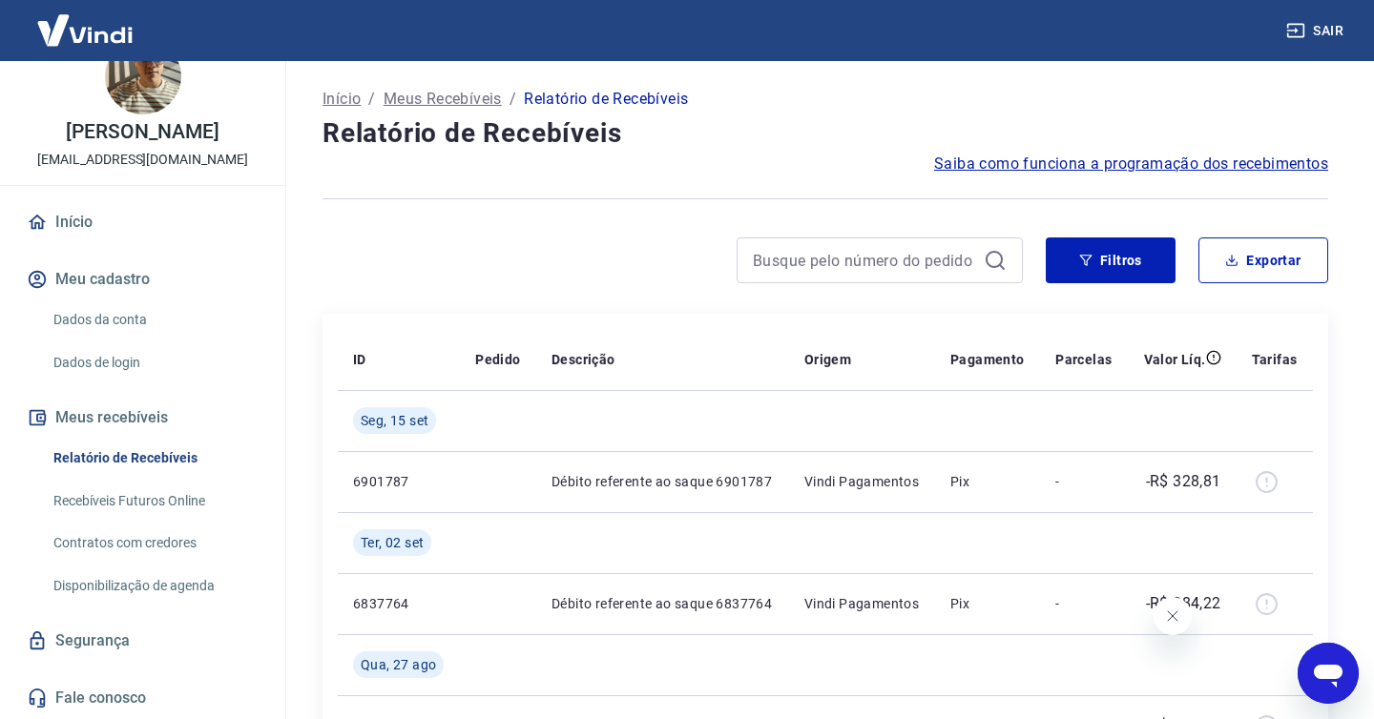
click at [97, 28] on img at bounding box center [85, 30] width 124 height 58
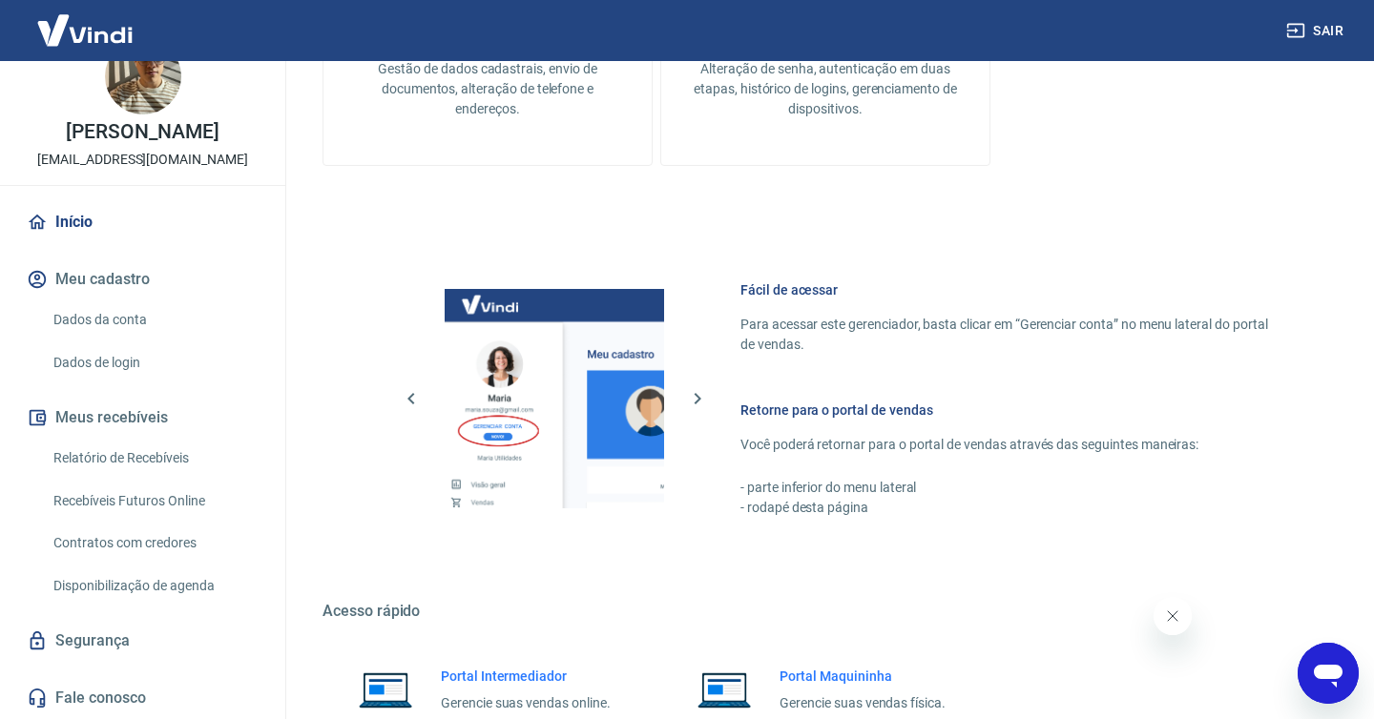
scroll to position [1004, 0]
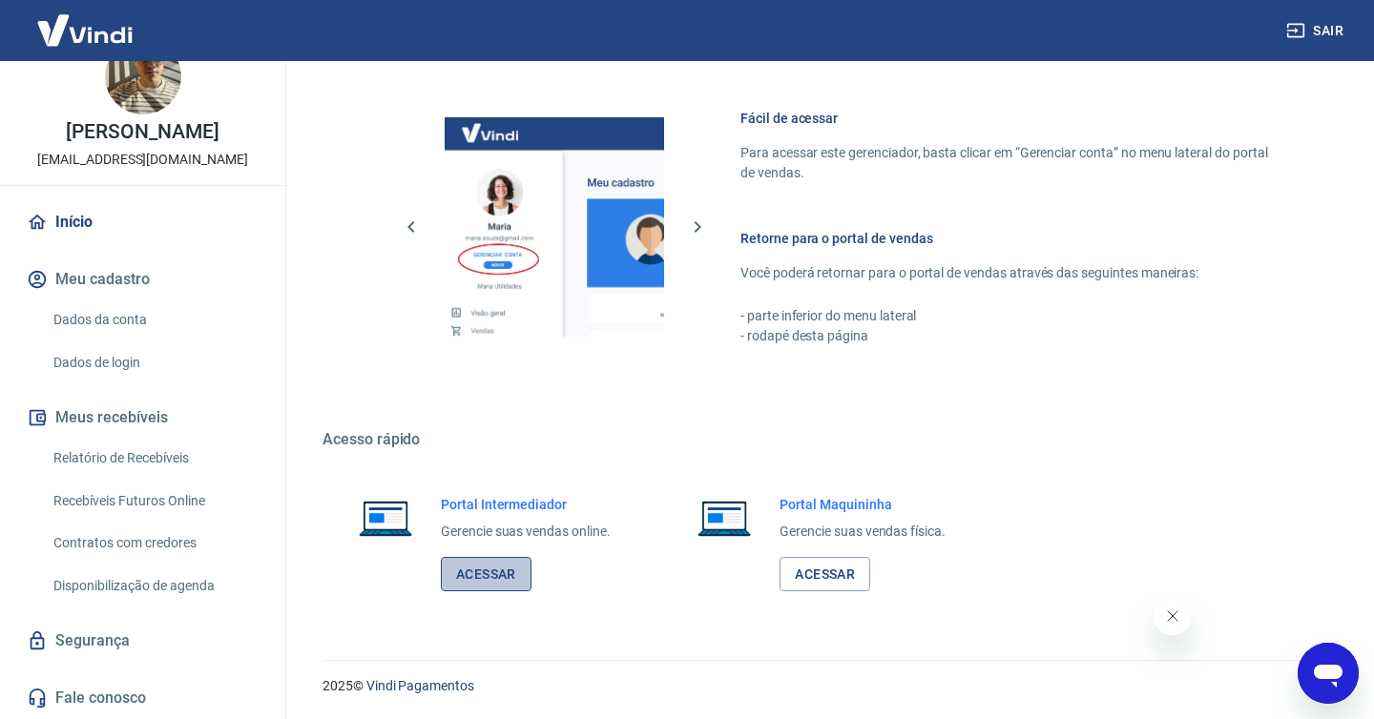
click at [492, 572] on link "Acessar" at bounding box center [486, 574] width 91 height 35
